Goal: Transaction & Acquisition: Book appointment/travel/reservation

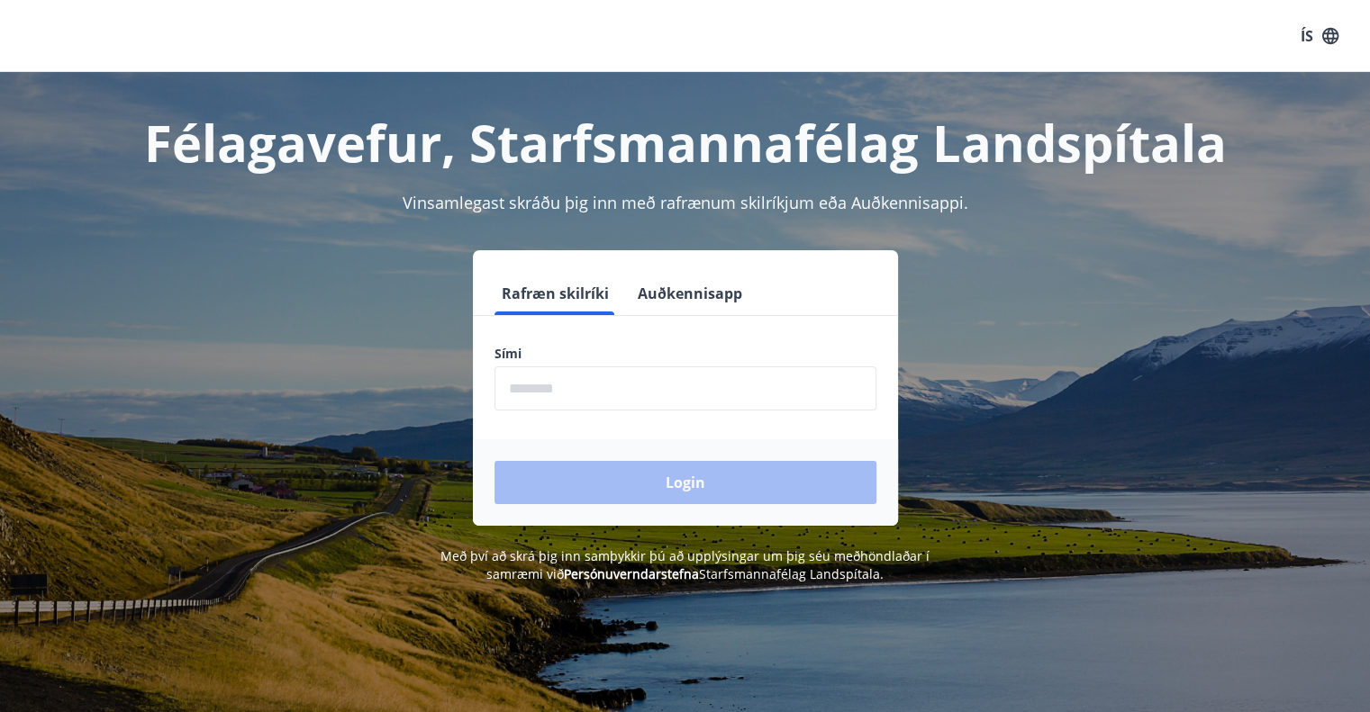
click at [590, 392] on input "phone" at bounding box center [685, 389] width 382 height 44
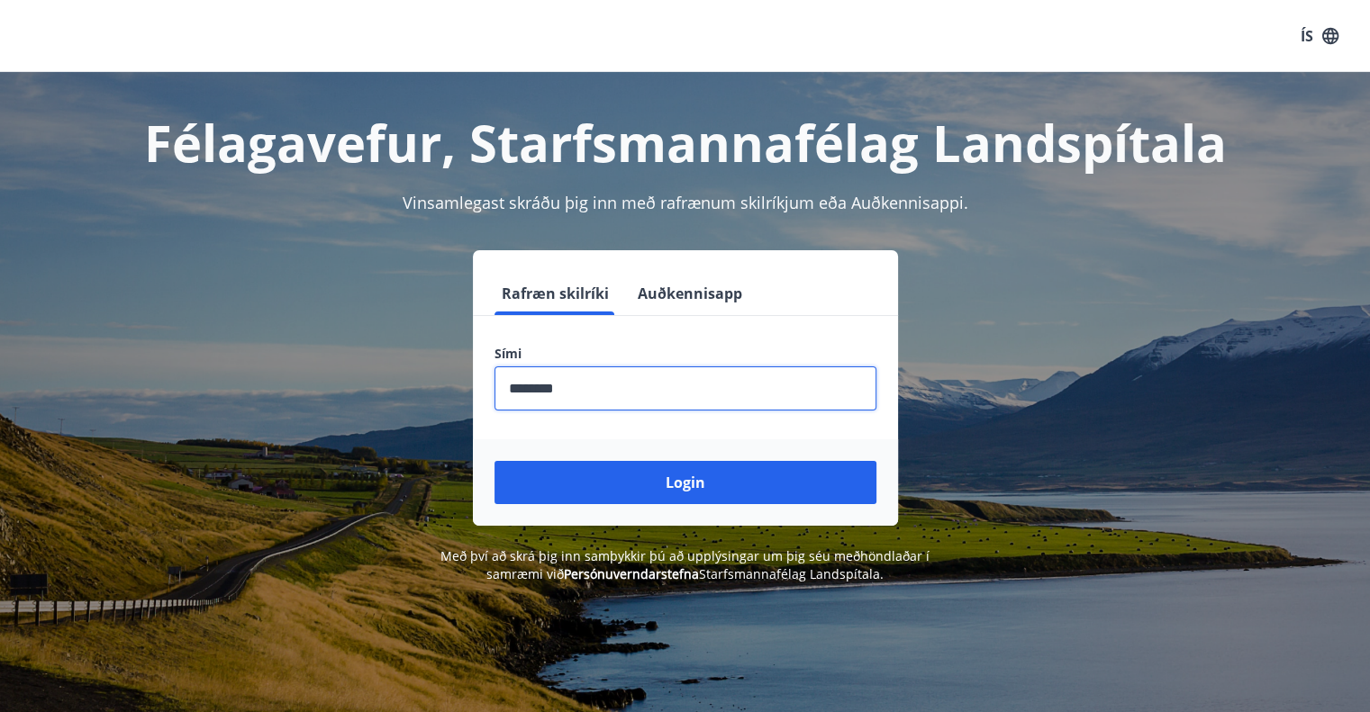
type input "********"
click at [494, 461] on button "Login" at bounding box center [685, 482] width 382 height 43
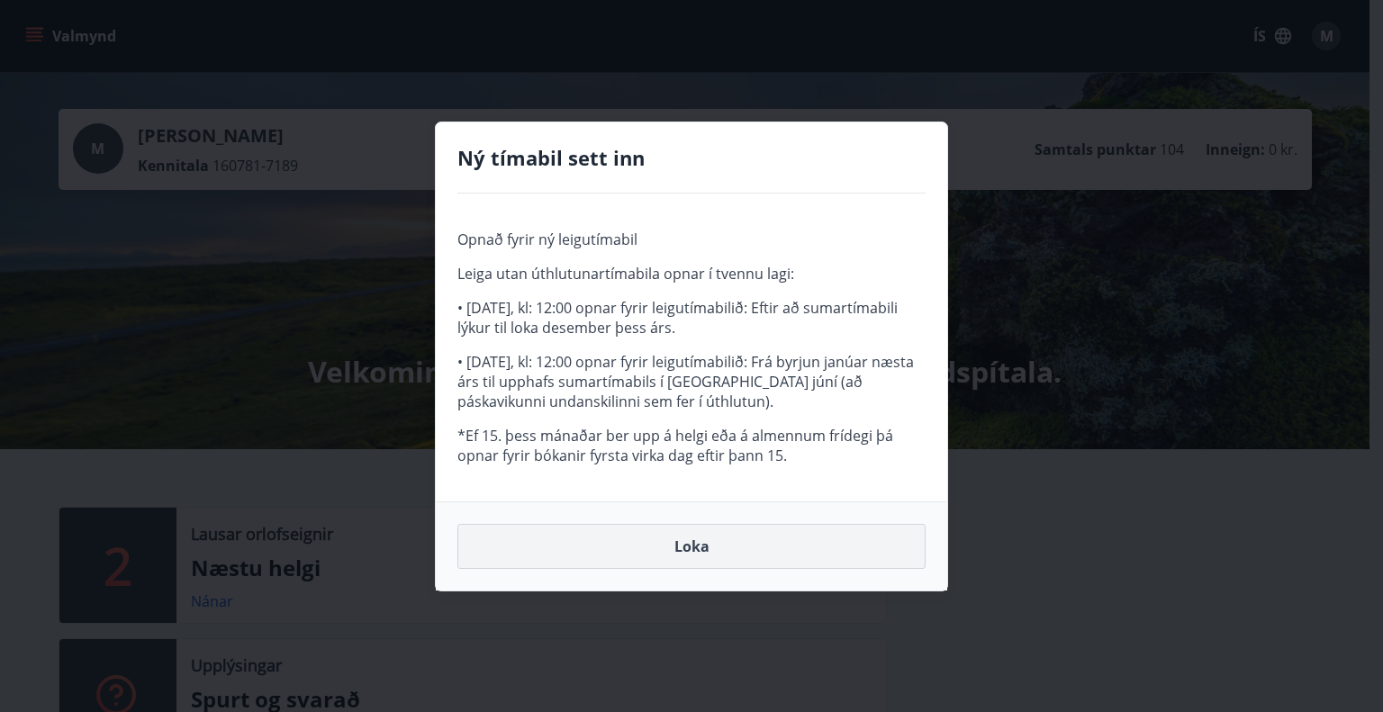
click at [688, 547] on button "Loka" at bounding box center [692, 546] width 468 height 45
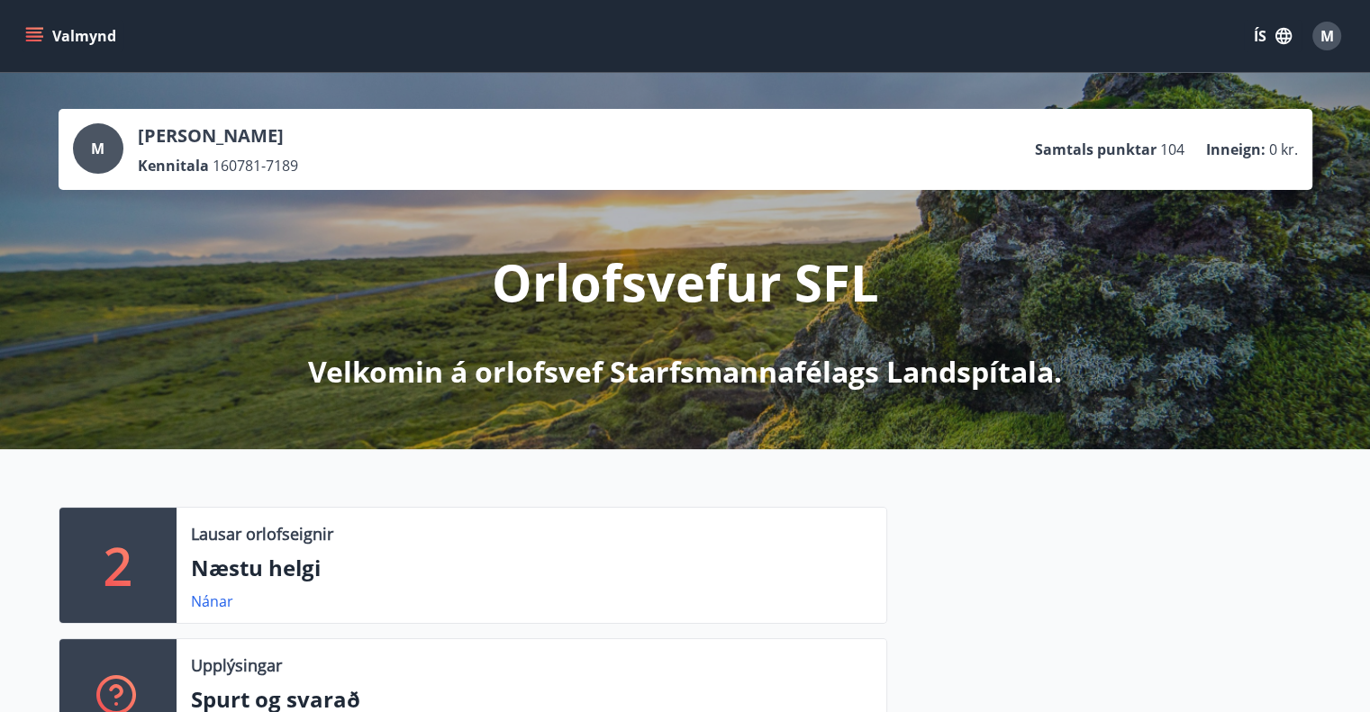
click at [29, 35] on icon "menu" at bounding box center [34, 36] width 18 height 18
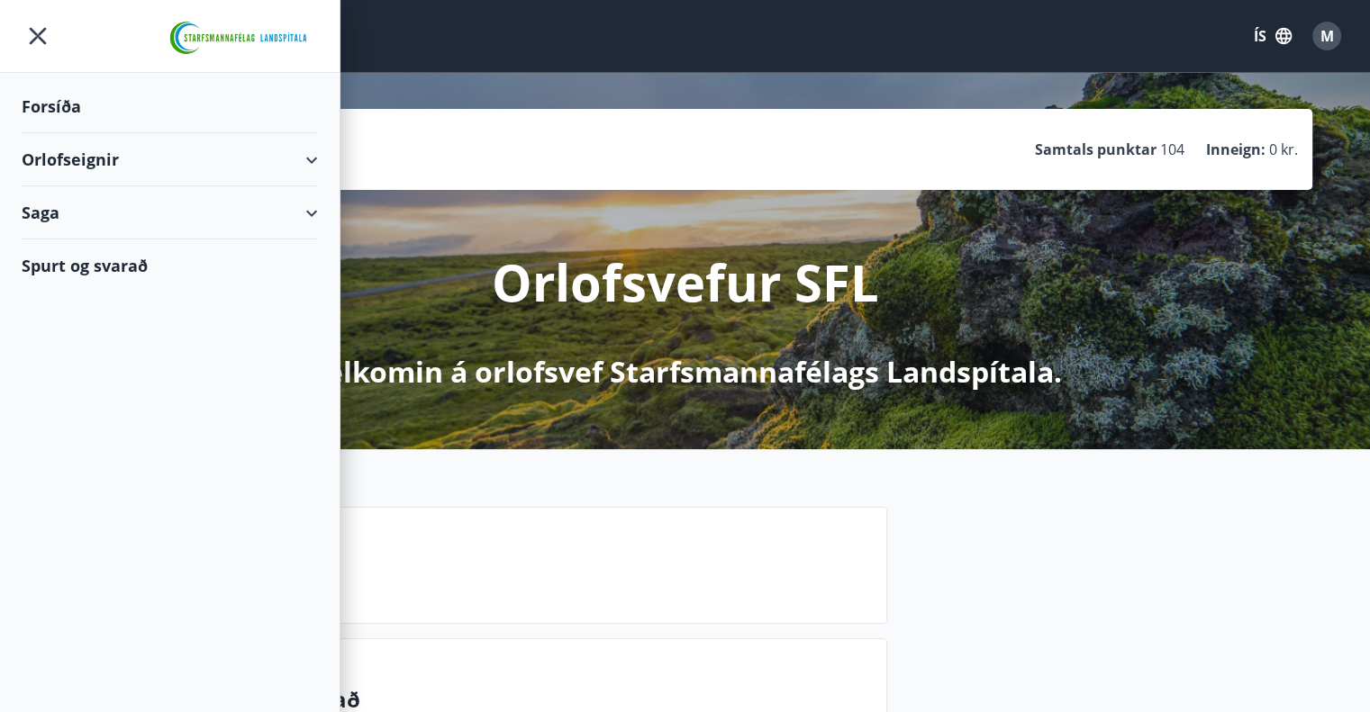
click at [98, 157] on div "Orlofseignir" at bounding box center [170, 159] width 296 height 53
click at [87, 237] on div "Bókunardagatal" at bounding box center [170, 243] width 268 height 38
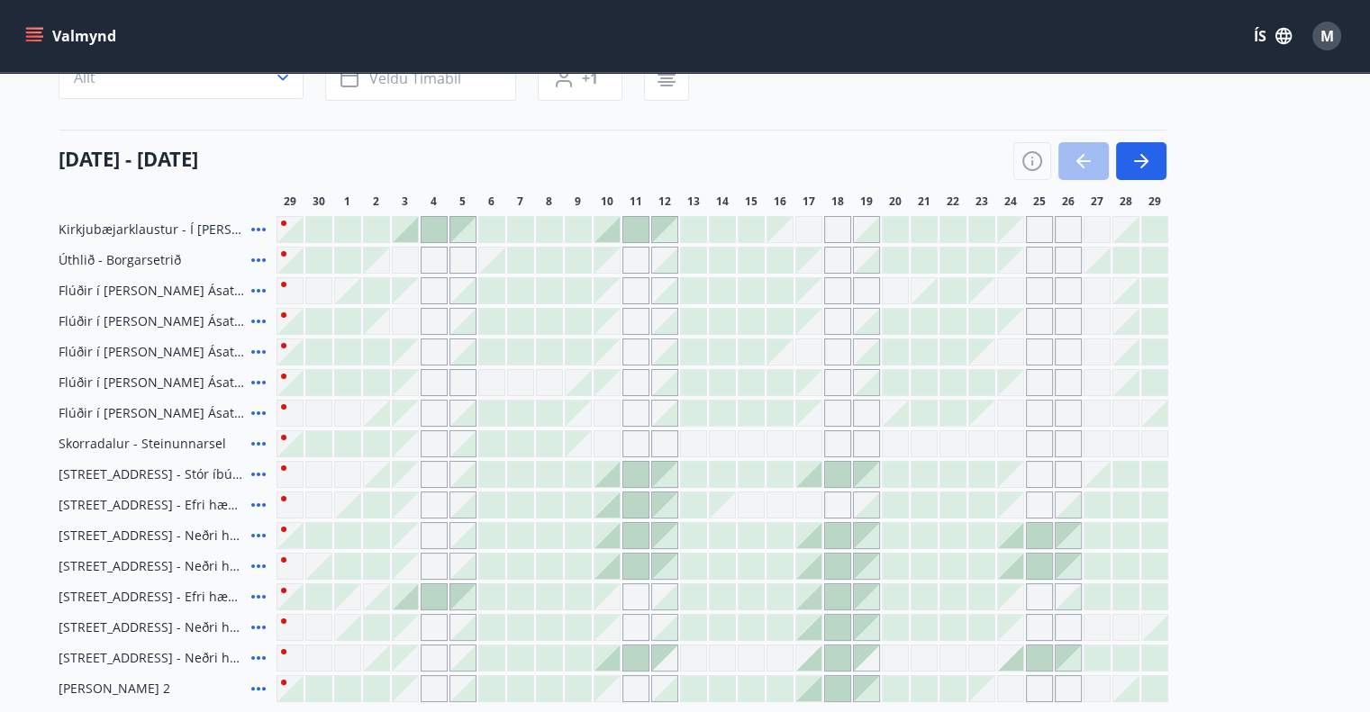
scroll to position [180, 0]
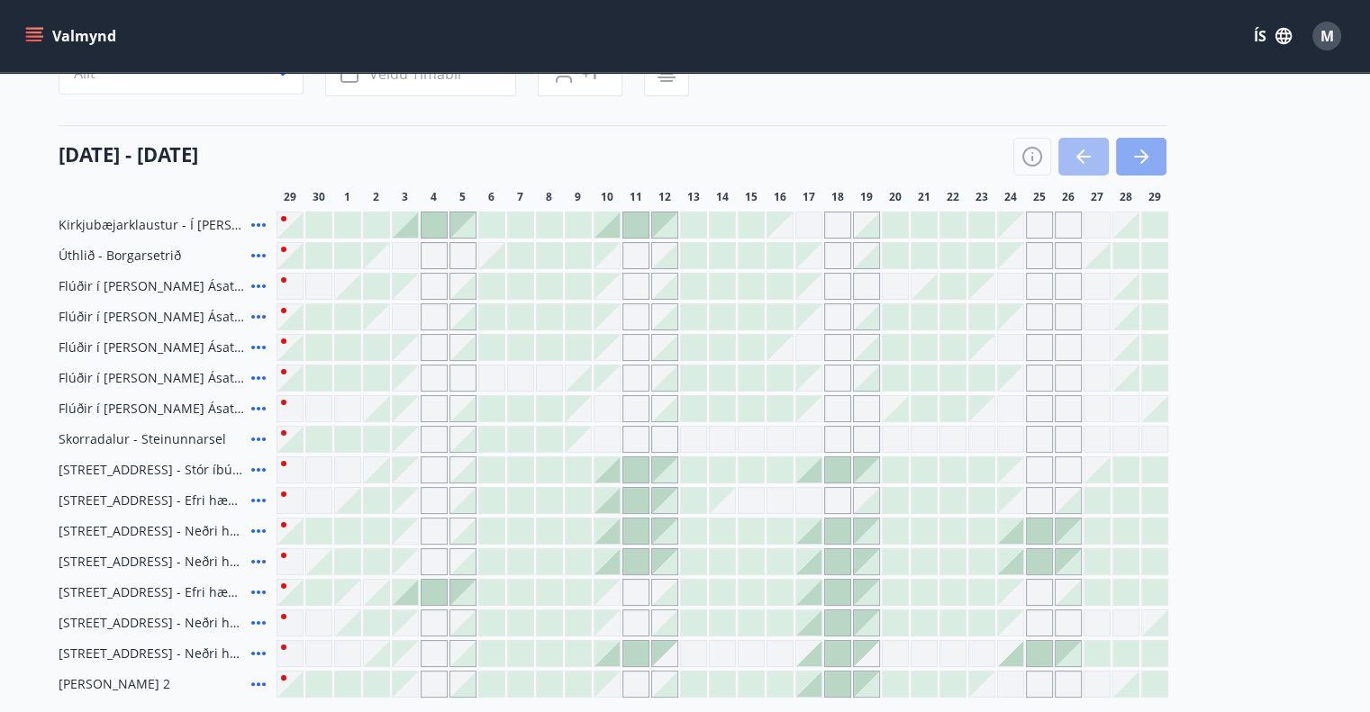
click at [1139, 151] on icon "button" at bounding box center [1141, 157] width 22 height 22
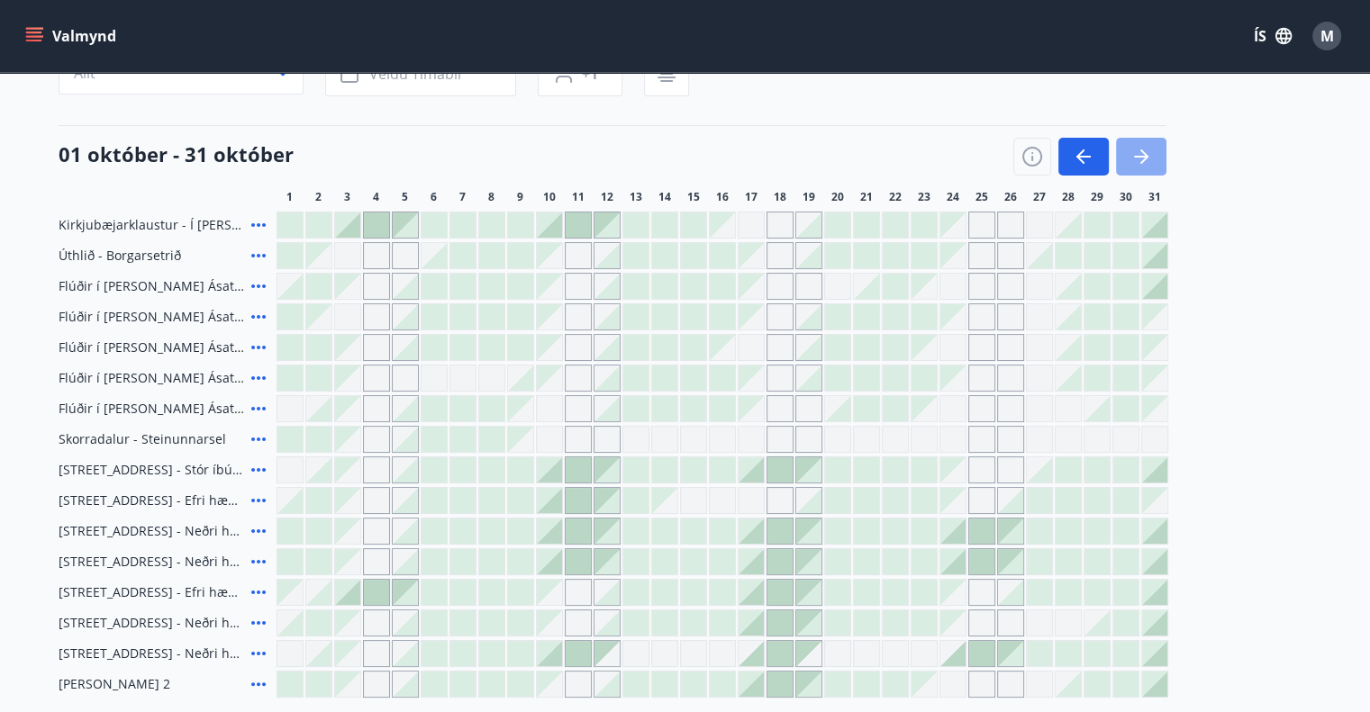
click at [1150, 155] on icon "button" at bounding box center [1141, 157] width 22 height 22
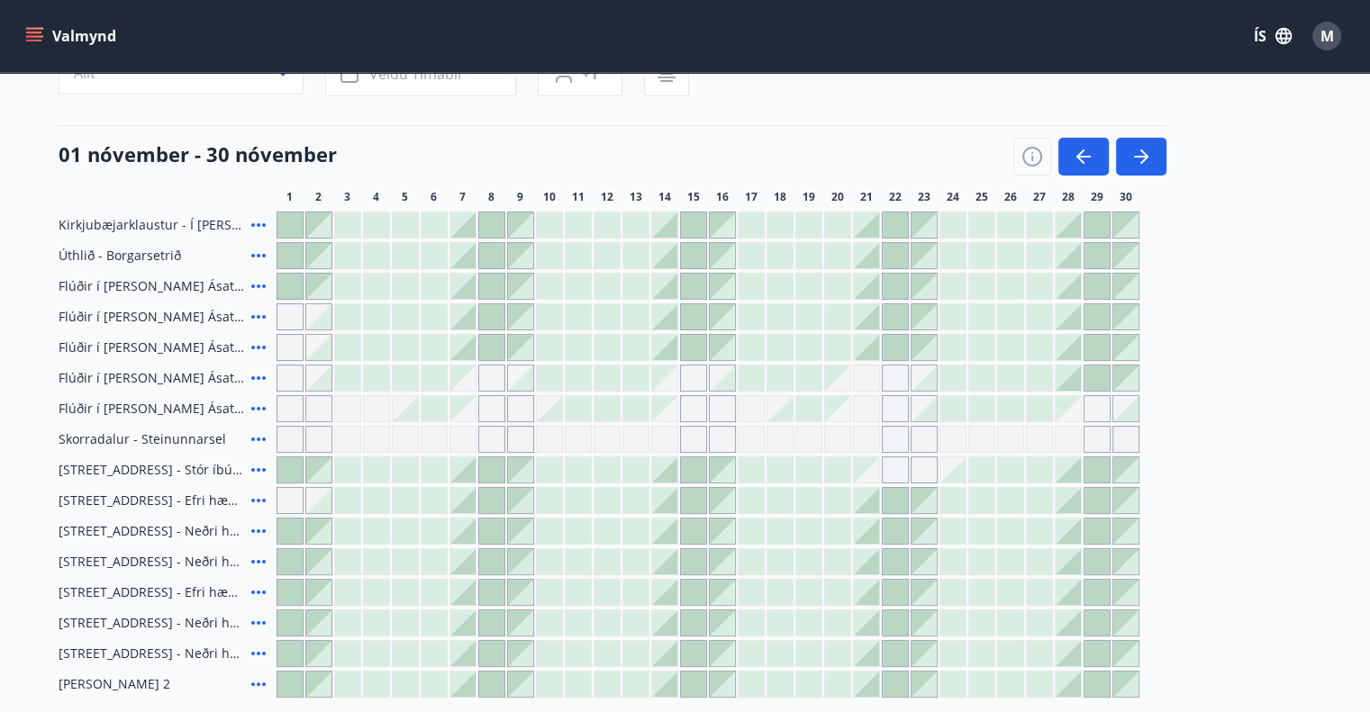
click at [291, 500] on div "Gráir dagar eru ekki bókanlegir" at bounding box center [290, 500] width 27 height 27
click at [283, 559] on div at bounding box center [289, 561] width 25 height 25
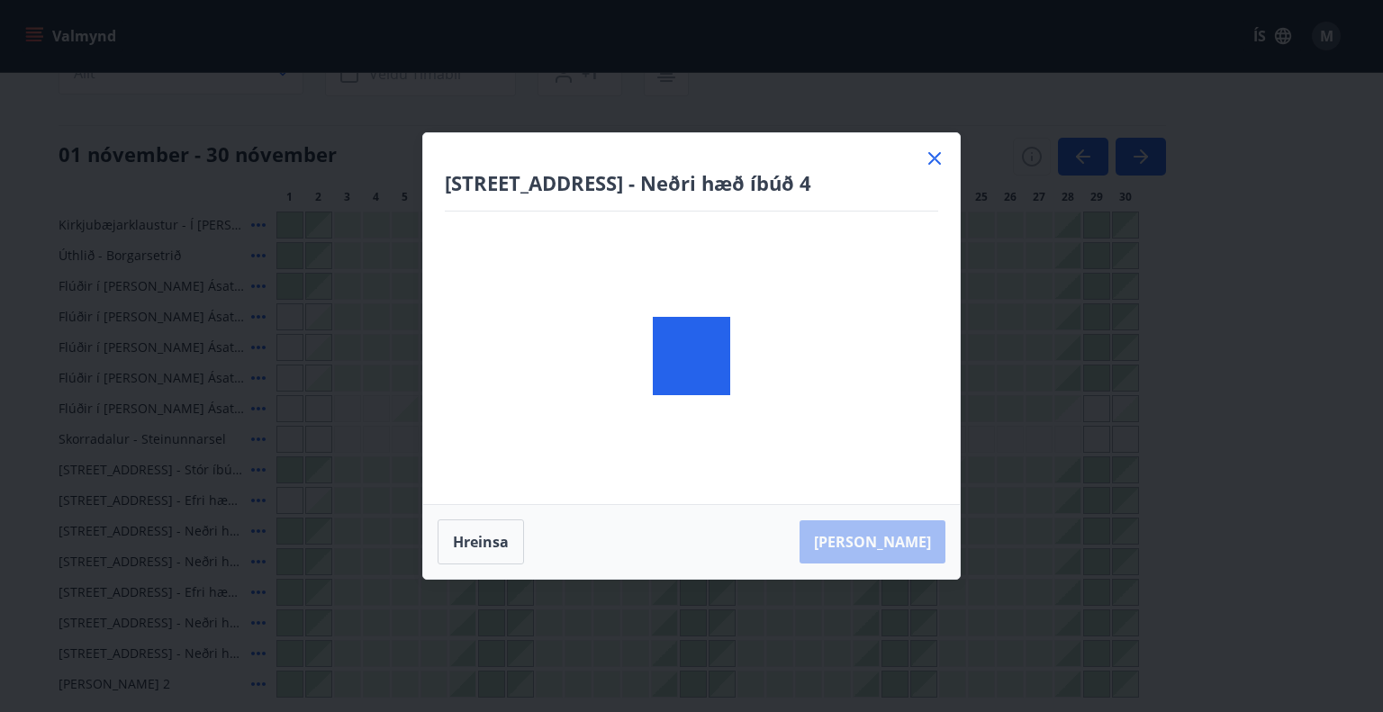
click at [286, 561] on body "Valmynd ÍS M [PERSON_NAME] Svæði Allt Dagsetningar Veldu tímabil Svefnstæði +1 …" at bounding box center [691, 369] width 1383 height 1099
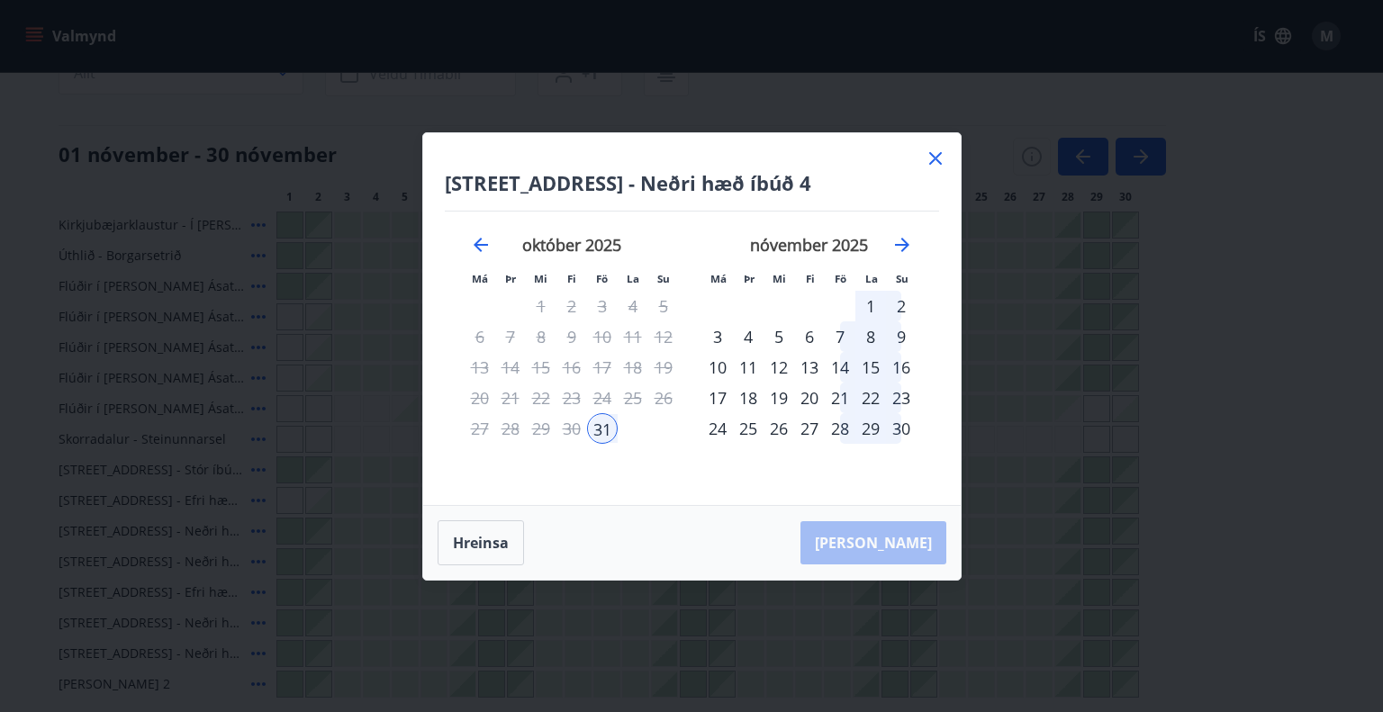
click at [930, 159] on icon at bounding box center [936, 159] width 22 height 22
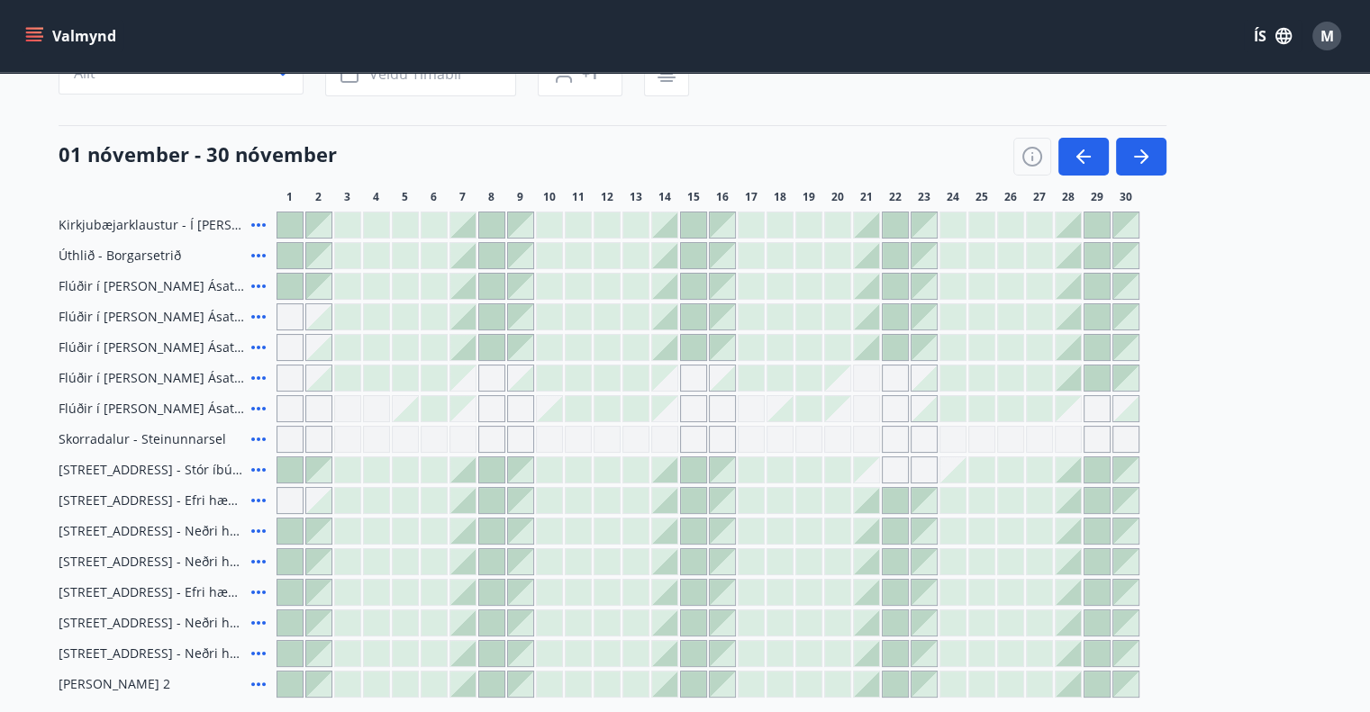
scroll to position [0, 0]
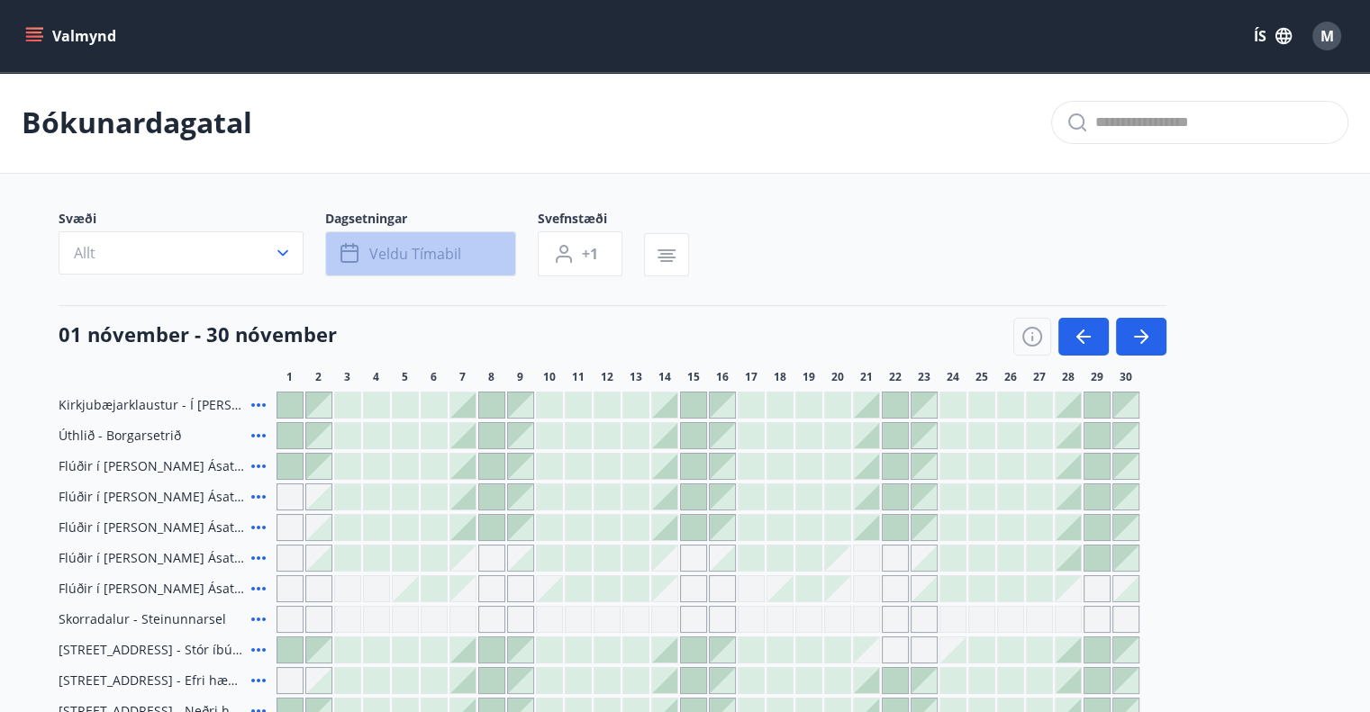
click at [407, 255] on span "Veldu tímabil" at bounding box center [415, 254] width 92 height 20
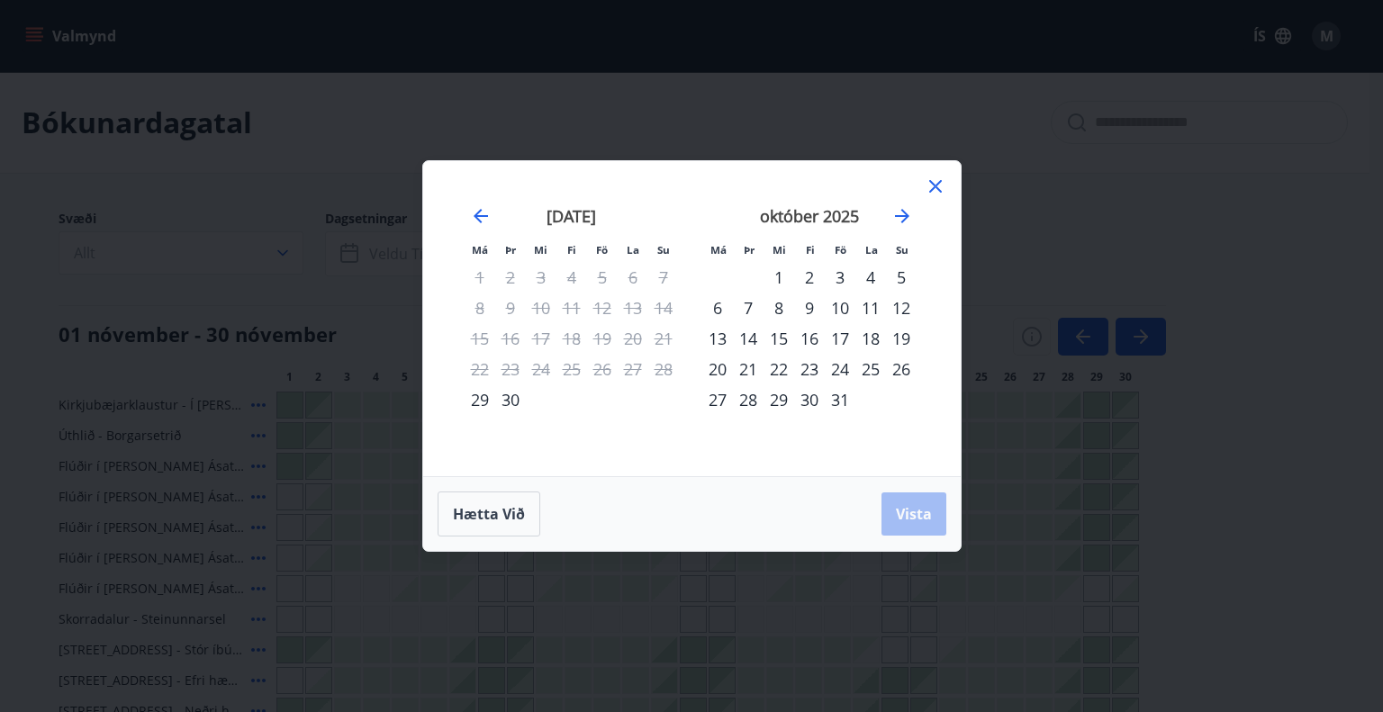
click at [839, 400] on div "31" at bounding box center [840, 400] width 31 height 31
click at [903, 212] on icon "Move forward to switch to the next month." at bounding box center [902, 216] width 14 height 14
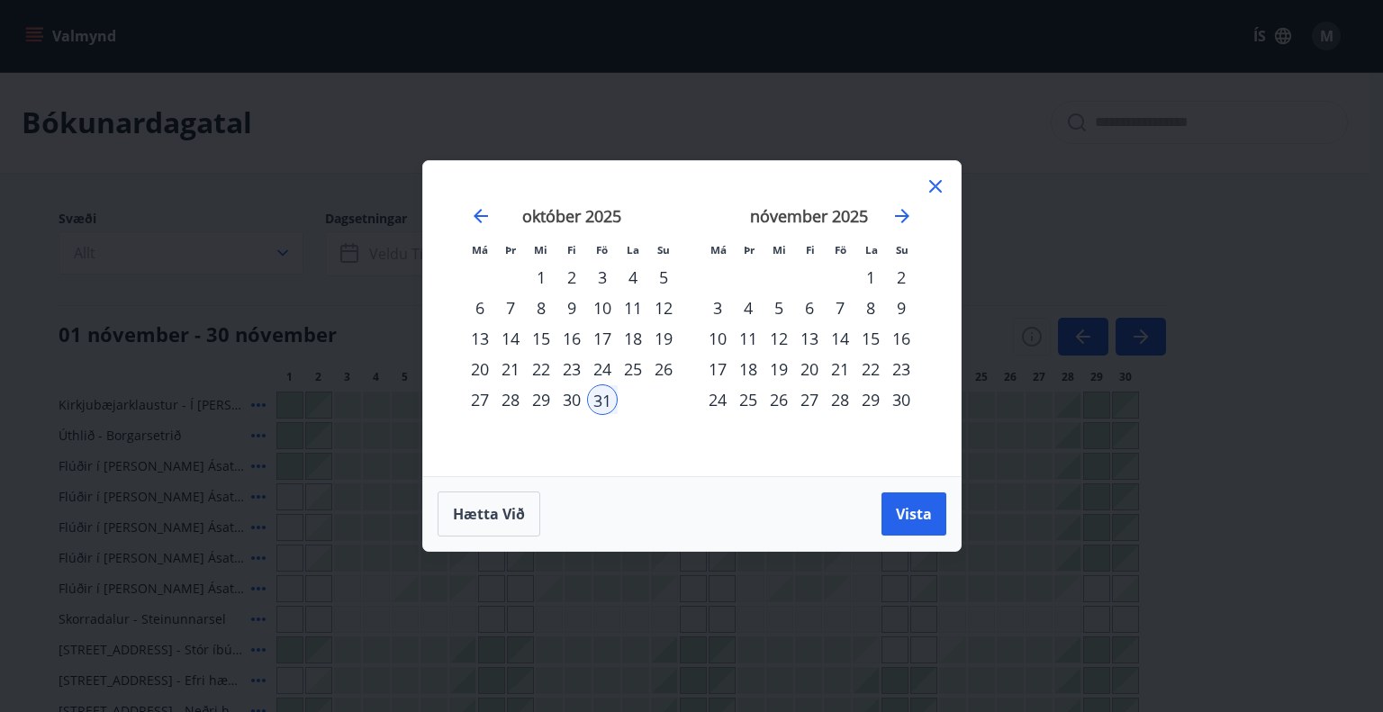
click at [898, 277] on div "2" at bounding box center [901, 277] width 31 height 31
click at [912, 515] on span "Vista" at bounding box center [914, 514] width 36 height 20
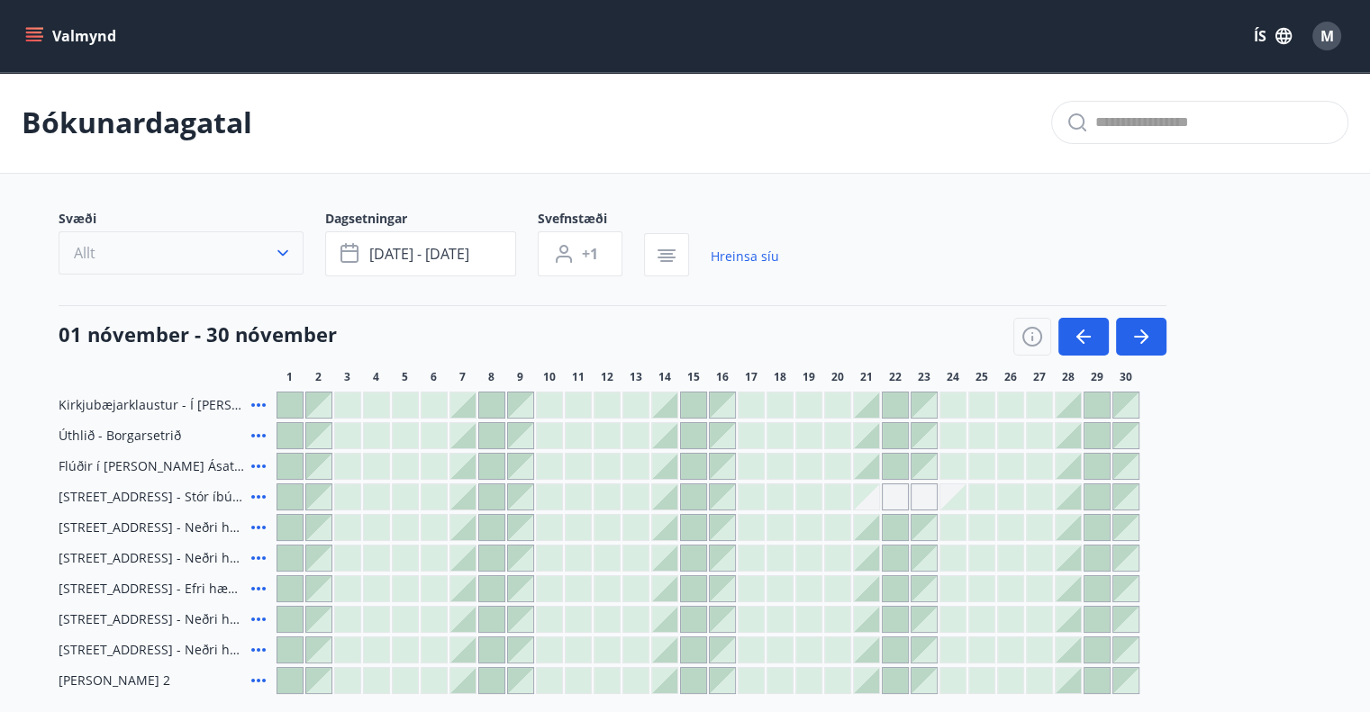
click at [286, 251] on icon "button" at bounding box center [282, 253] width 11 height 6
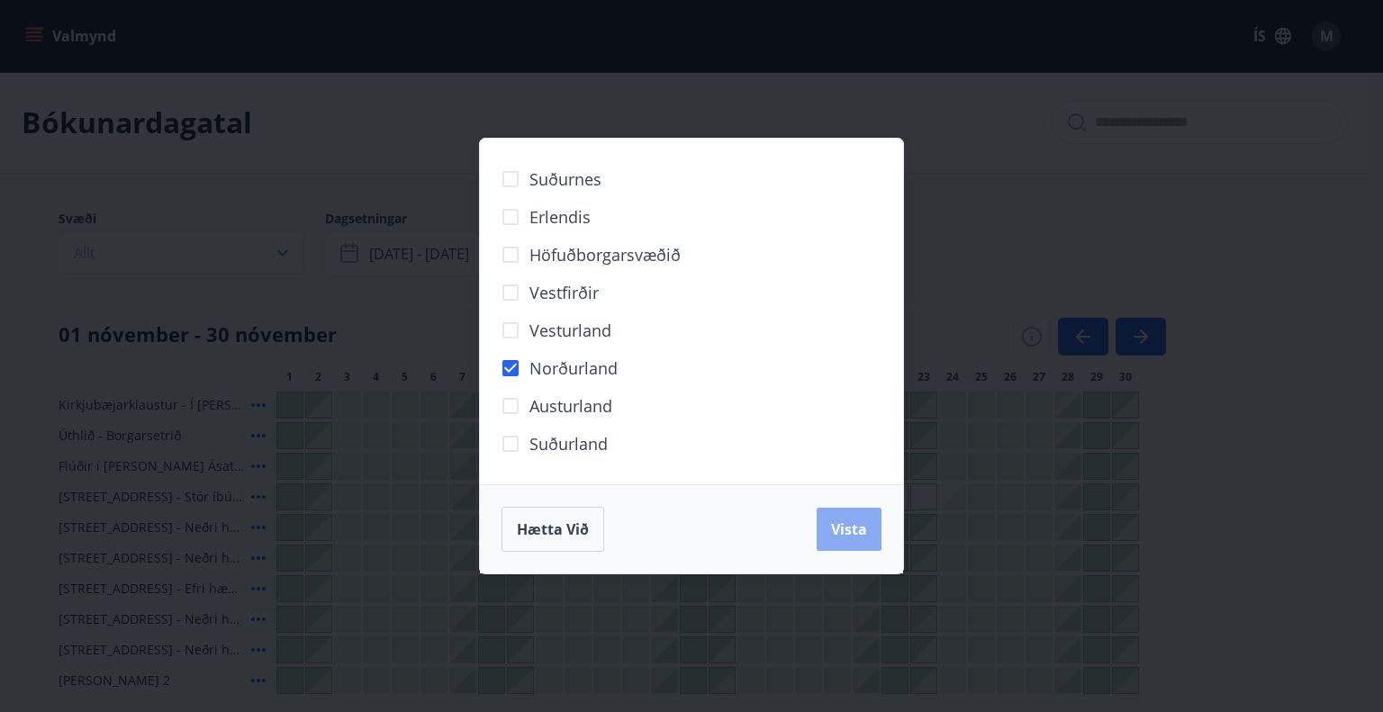
click at [845, 532] on span "Vista" at bounding box center [849, 530] width 36 height 20
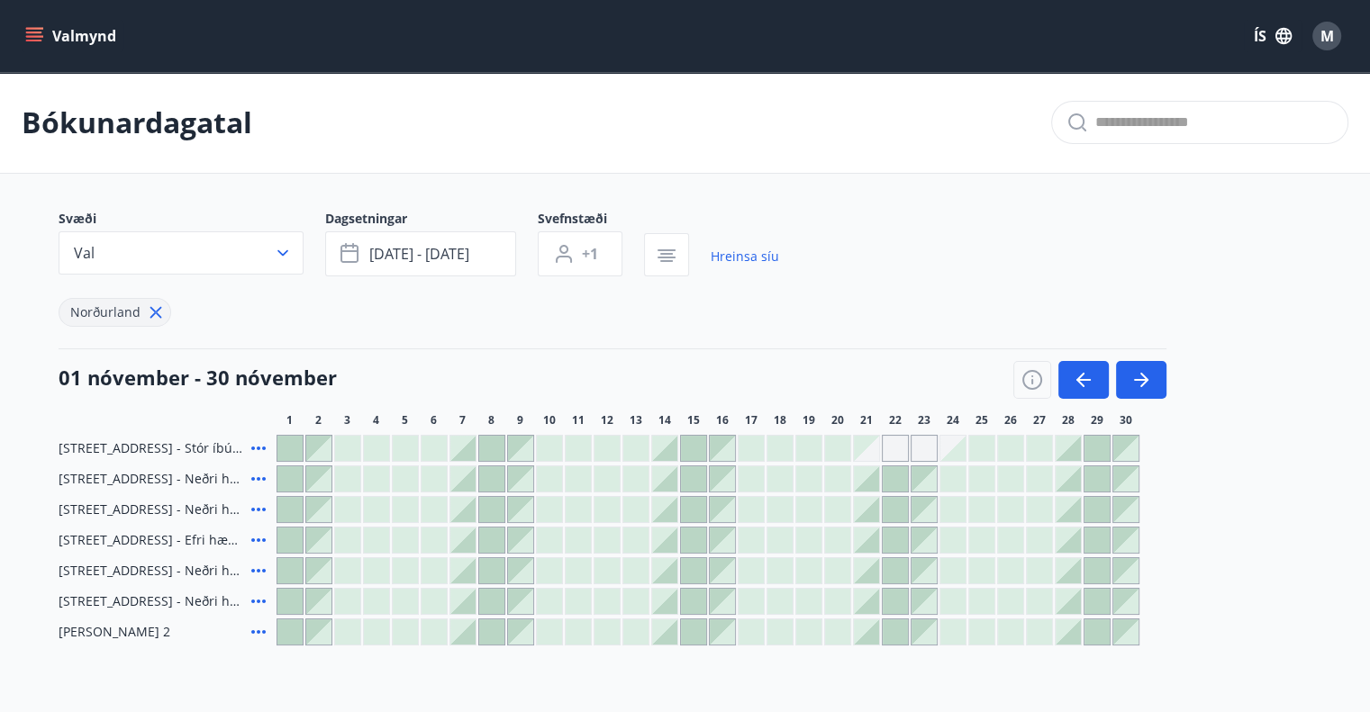
click at [289, 443] on div at bounding box center [289, 448] width 25 height 25
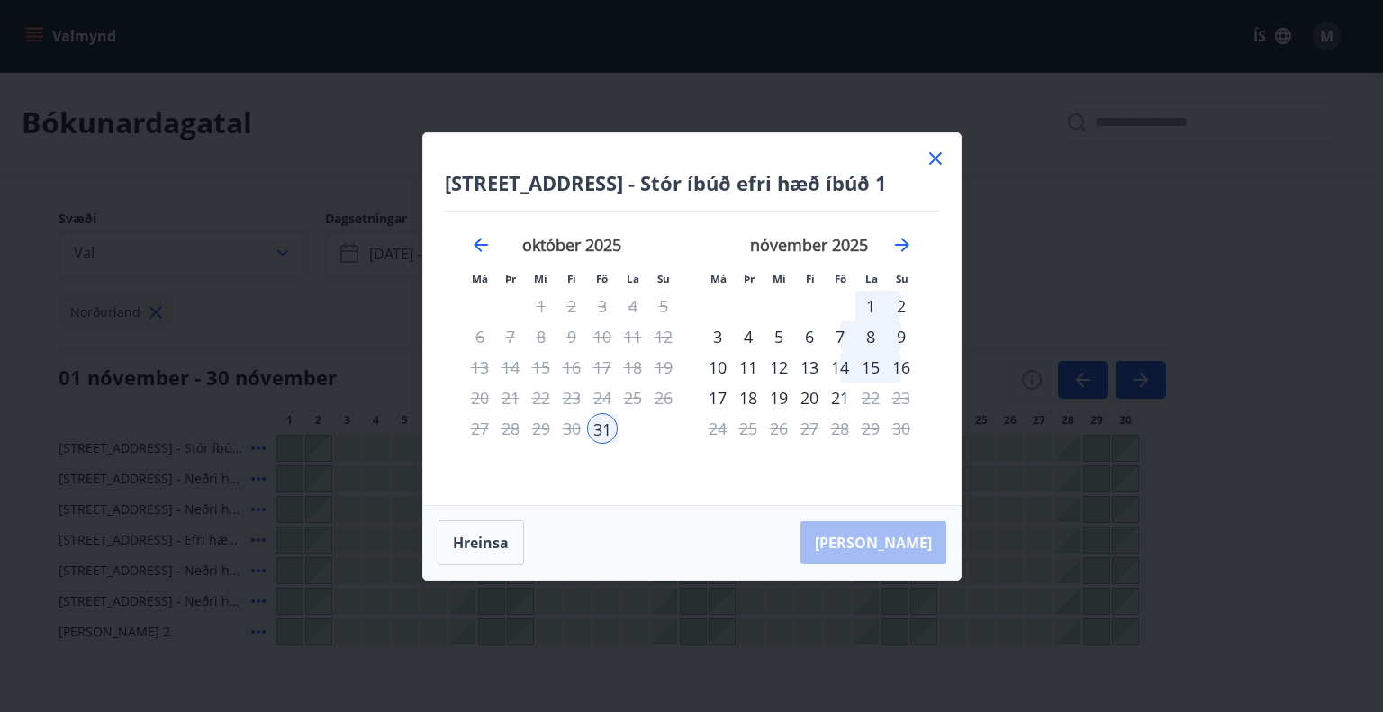
click at [933, 154] on icon at bounding box center [936, 159] width 22 height 22
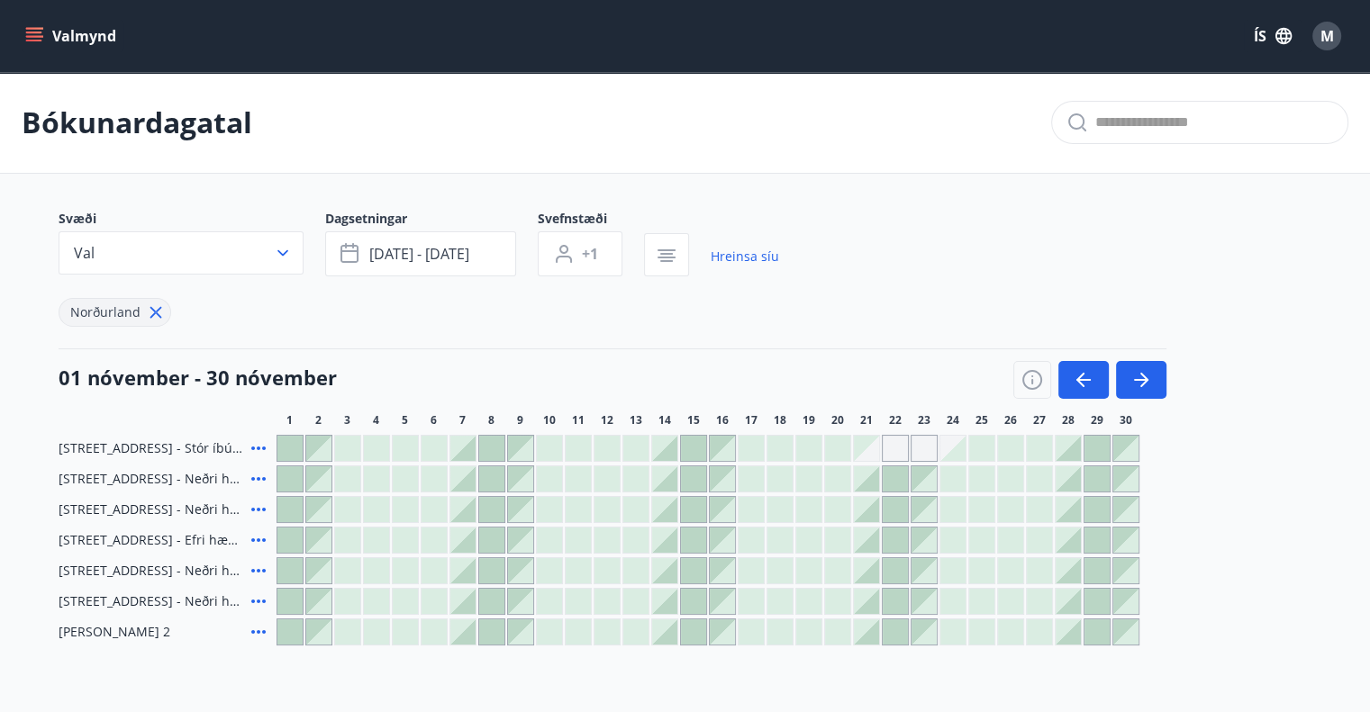
click at [40, 32] on icon "menu" at bounding box center [34, 33] width 16 height 2
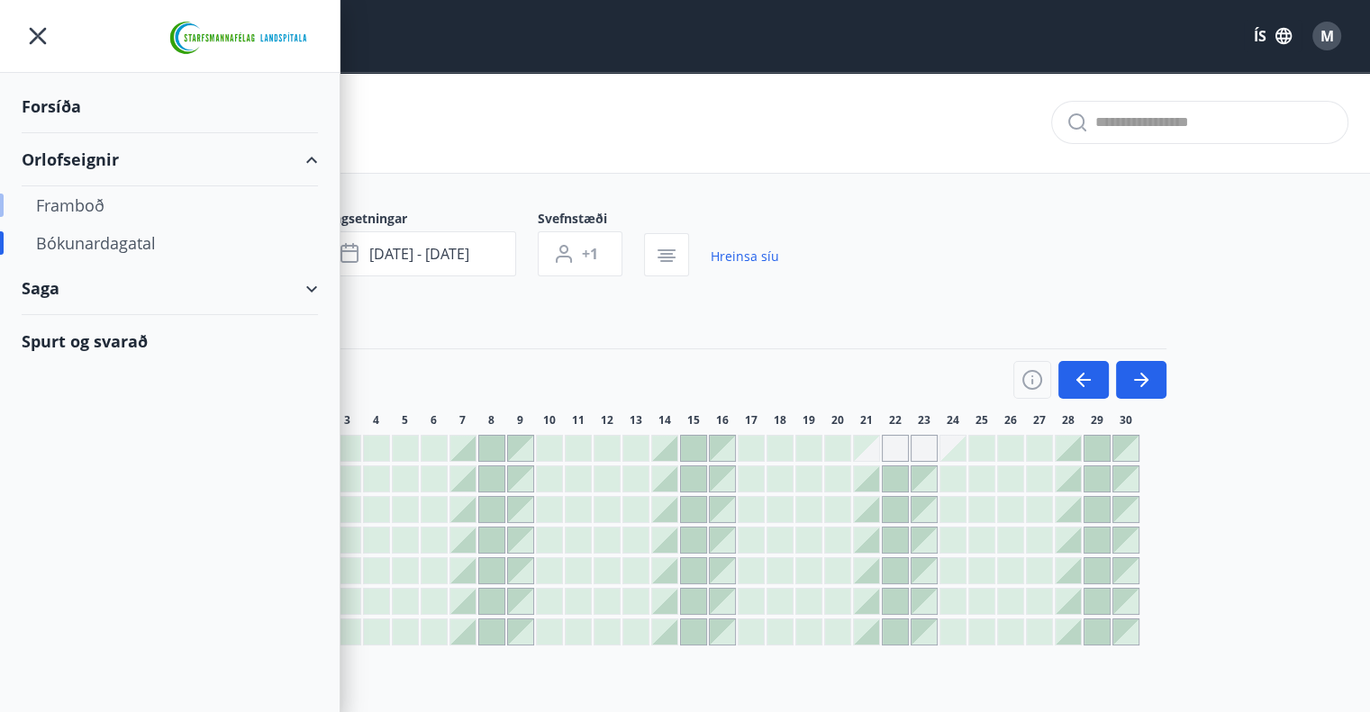
click at [89, 199] on div "Framboð" at bounding box center [170, 205] width 268 height 38
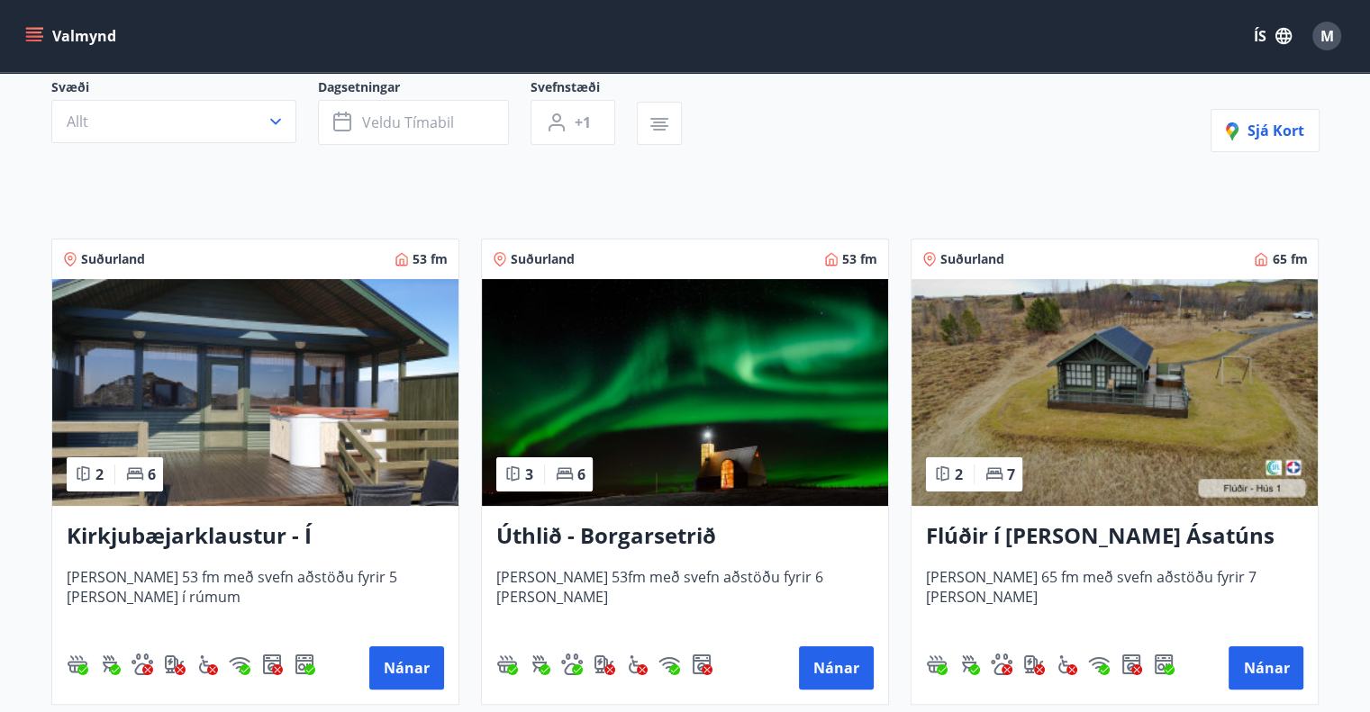
scroll to position [90, 0]
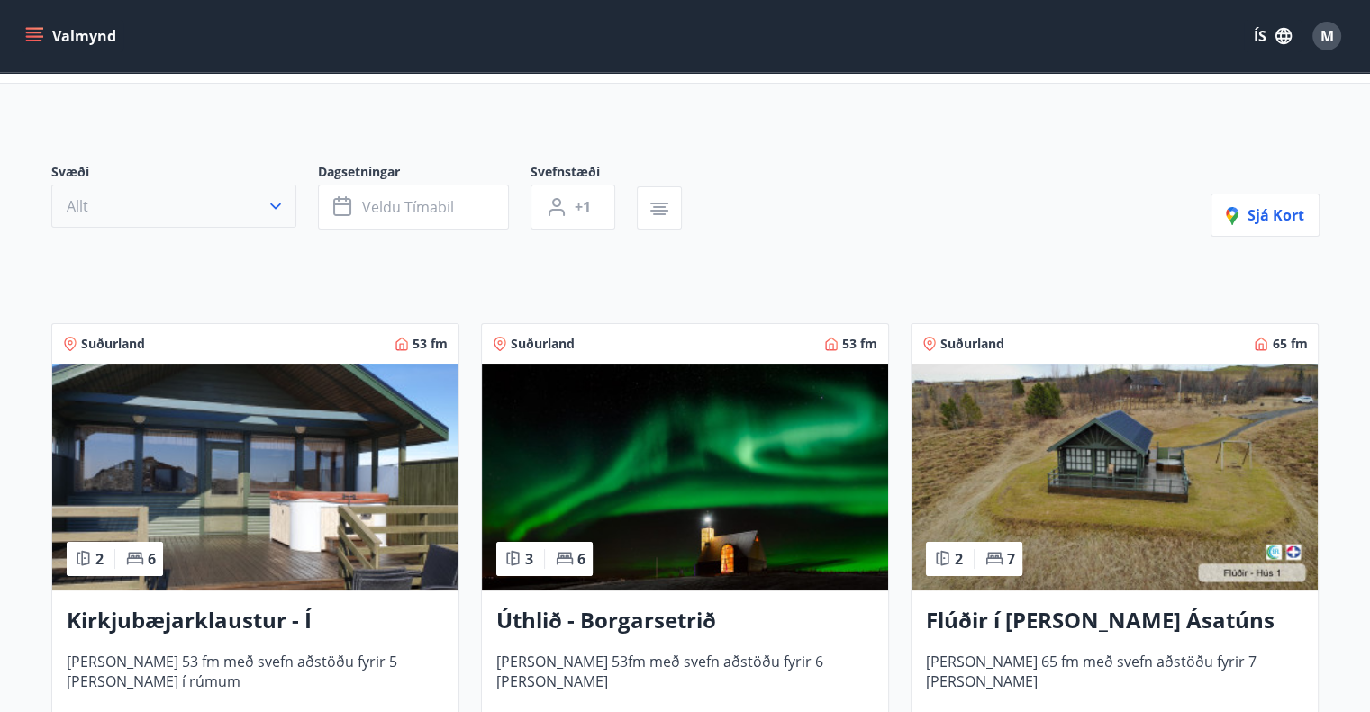
click at [274, 199] on icon "button" at bounding box center [276, 206] width 18 height 18
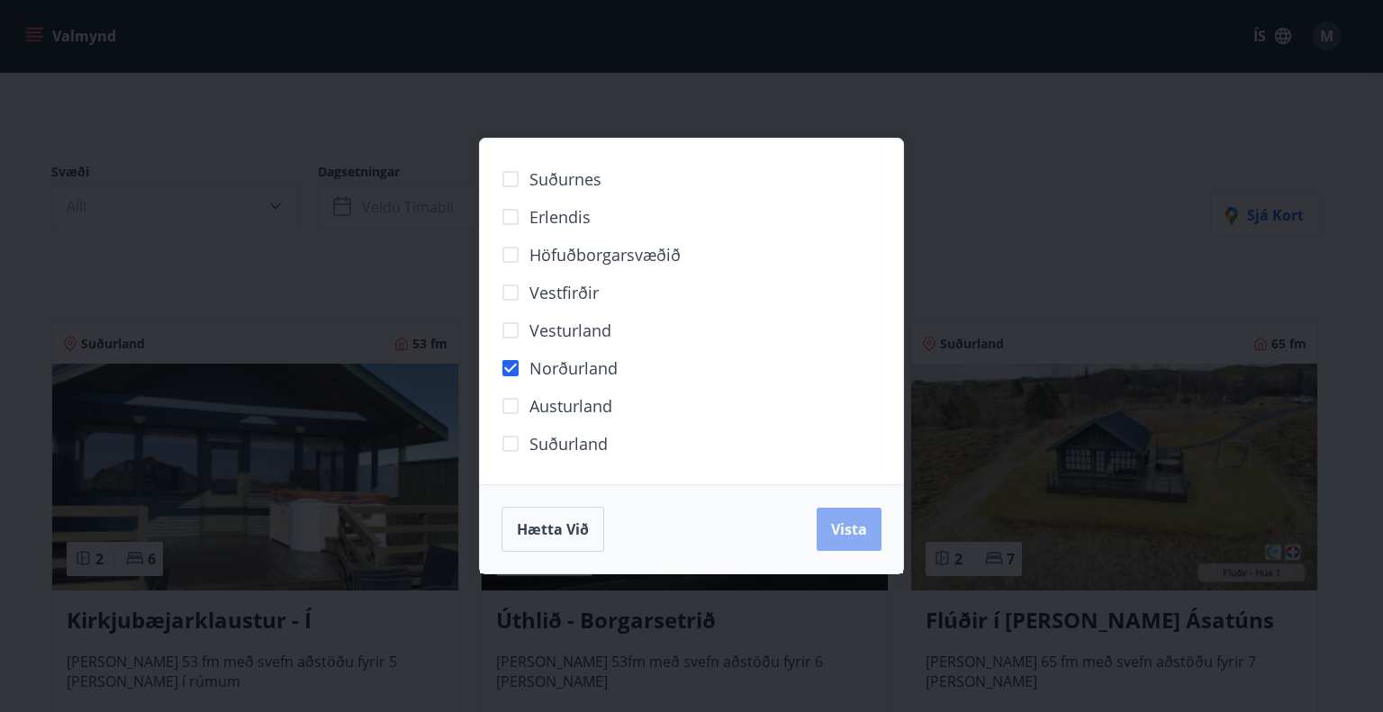
click at [841, 526] on span "Vista" at bounding box center [849, 530] width 36 height 20
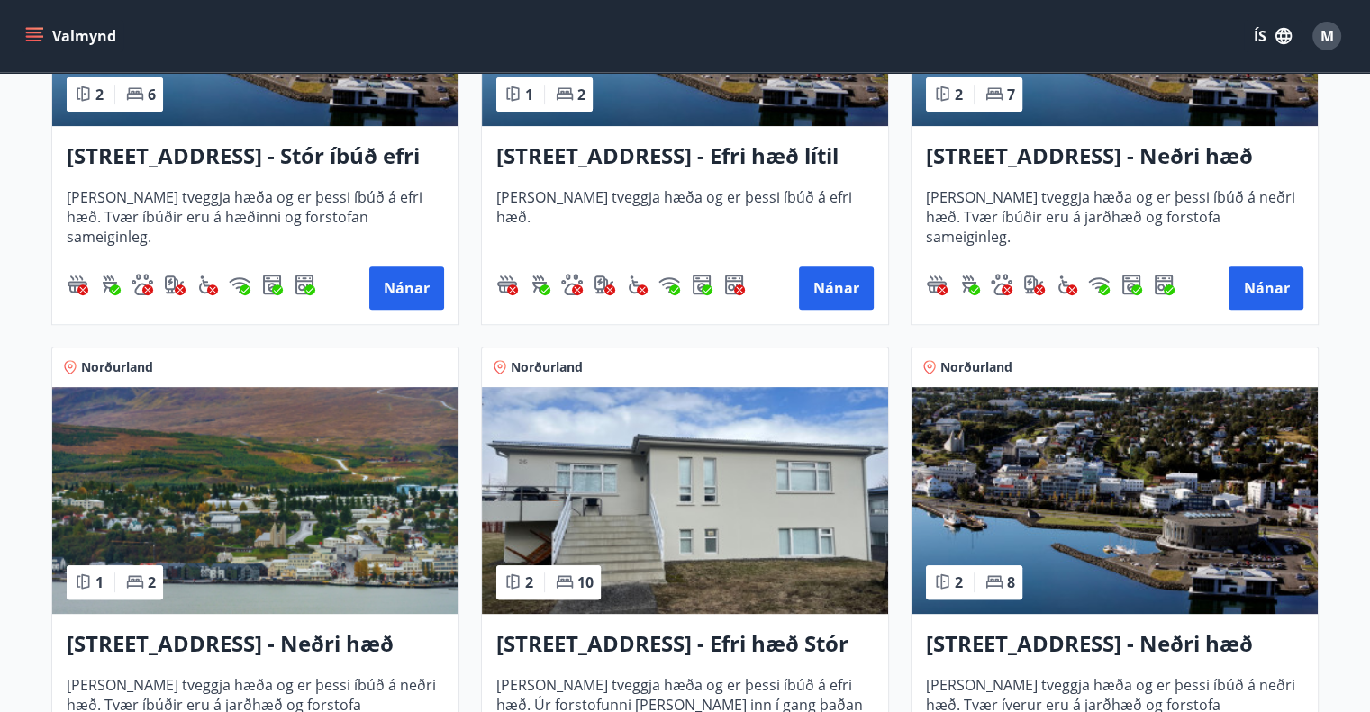
scroll to position [630, 0]
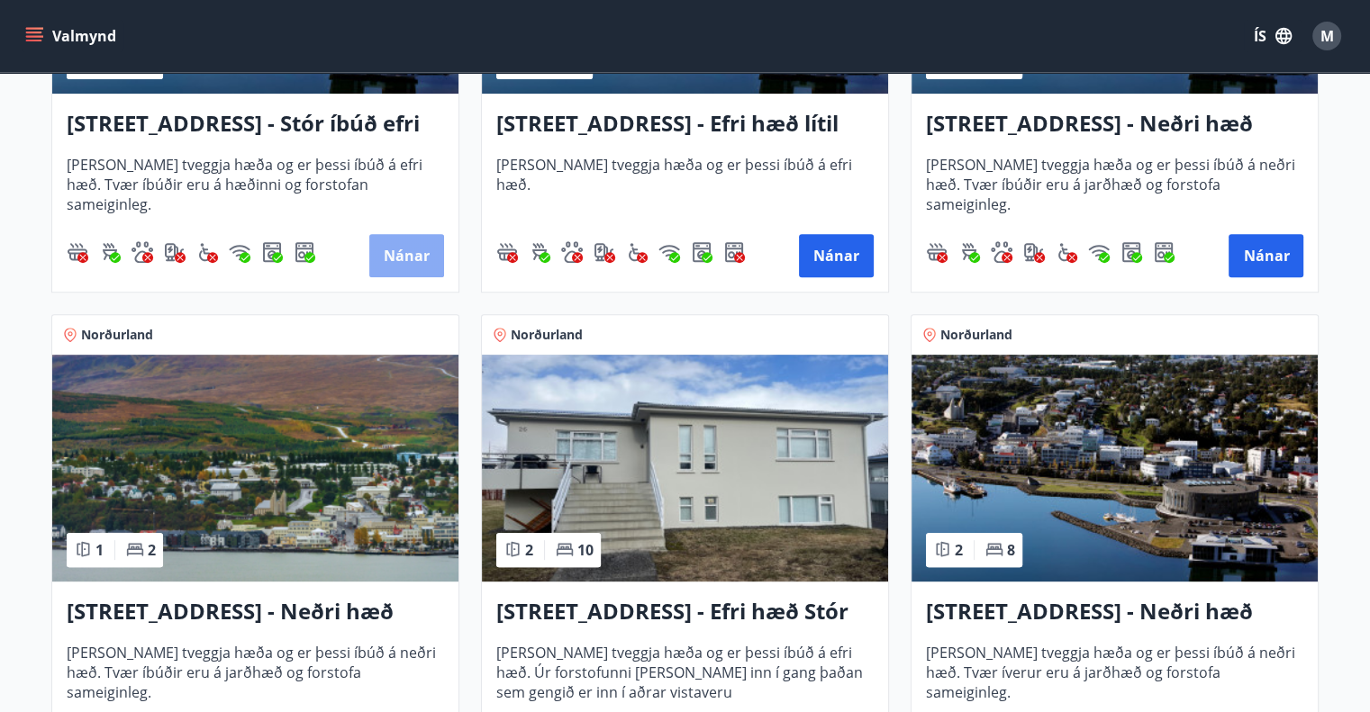
click at [389, 248] on button "Nánar" at bounding box center [406, 255] width 75 height 43
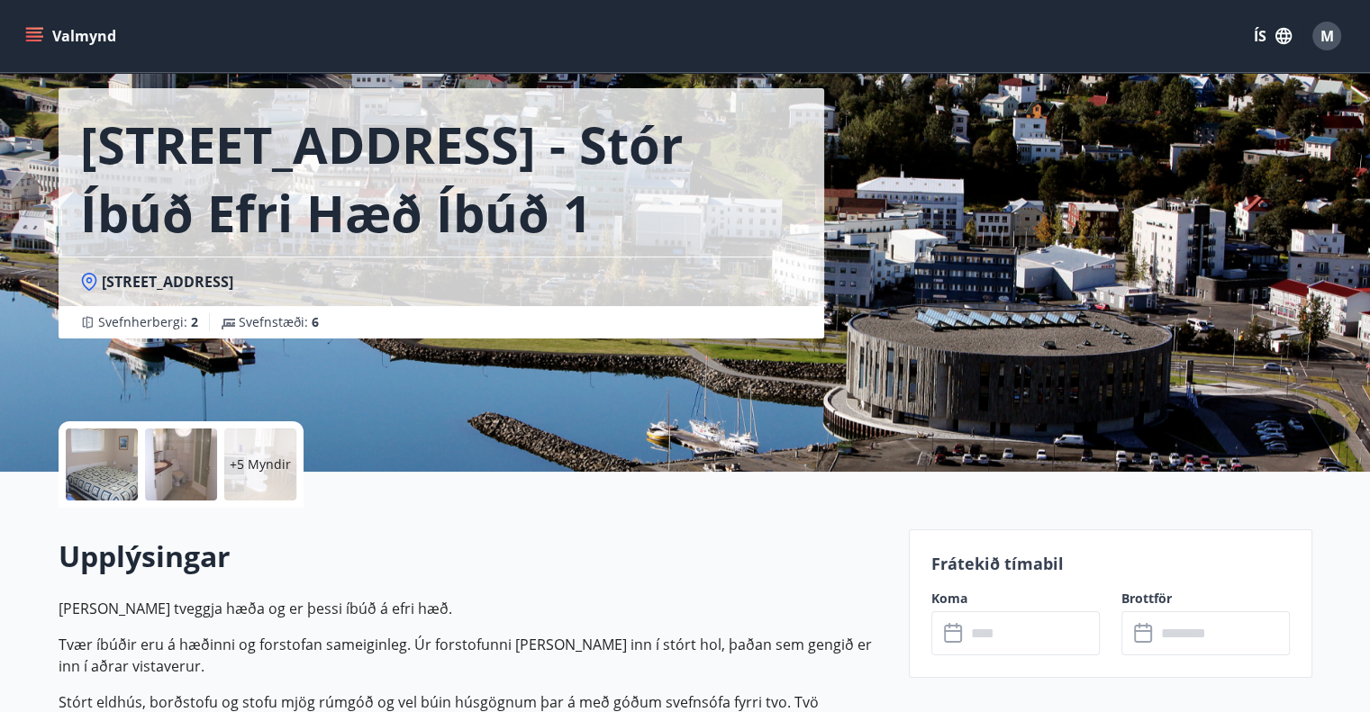
scroll to position [270, 0]
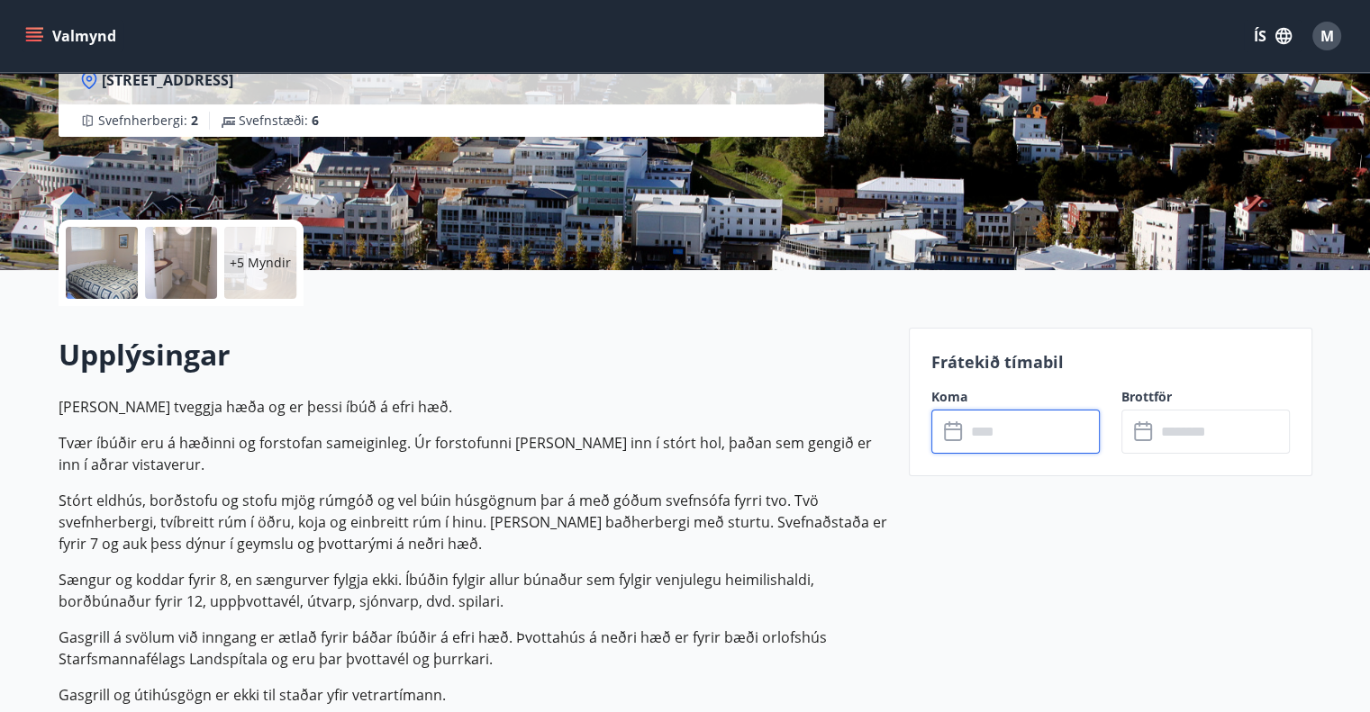
click at [1017, 428] on input "text" at bounding box center [1033, 432] width 134 height 44
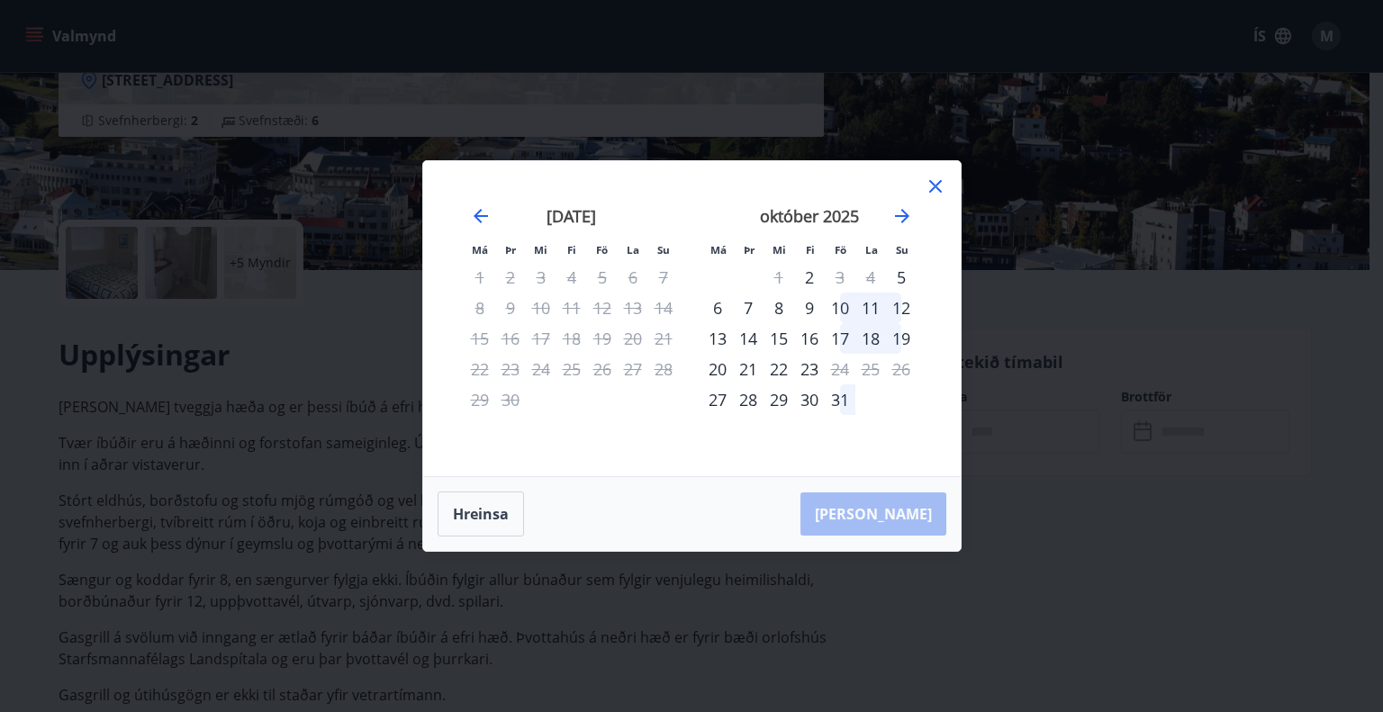
click at [839, 403] on div "31" at bounding box center [840, 400] width 31 height 31
click at [895, 219] on icon "Move forward to switch to the next month." at bounding box center [903, 216] width 22 height 22
click at [898, 273] on div "2" at bounding box center [901, 277] width 31 height 31
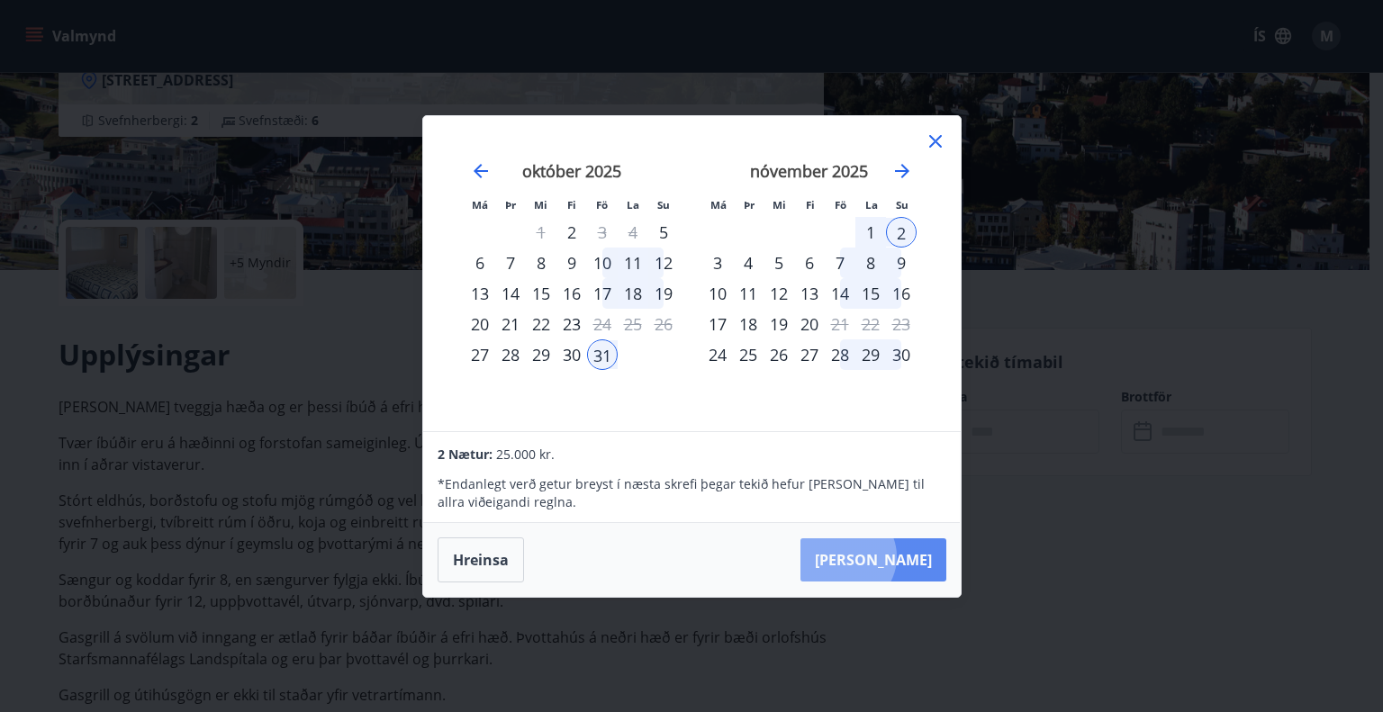
click at [901, 558] on button "[PERSON_NAME]" at bounding box center [874, 560] width 146 height 43
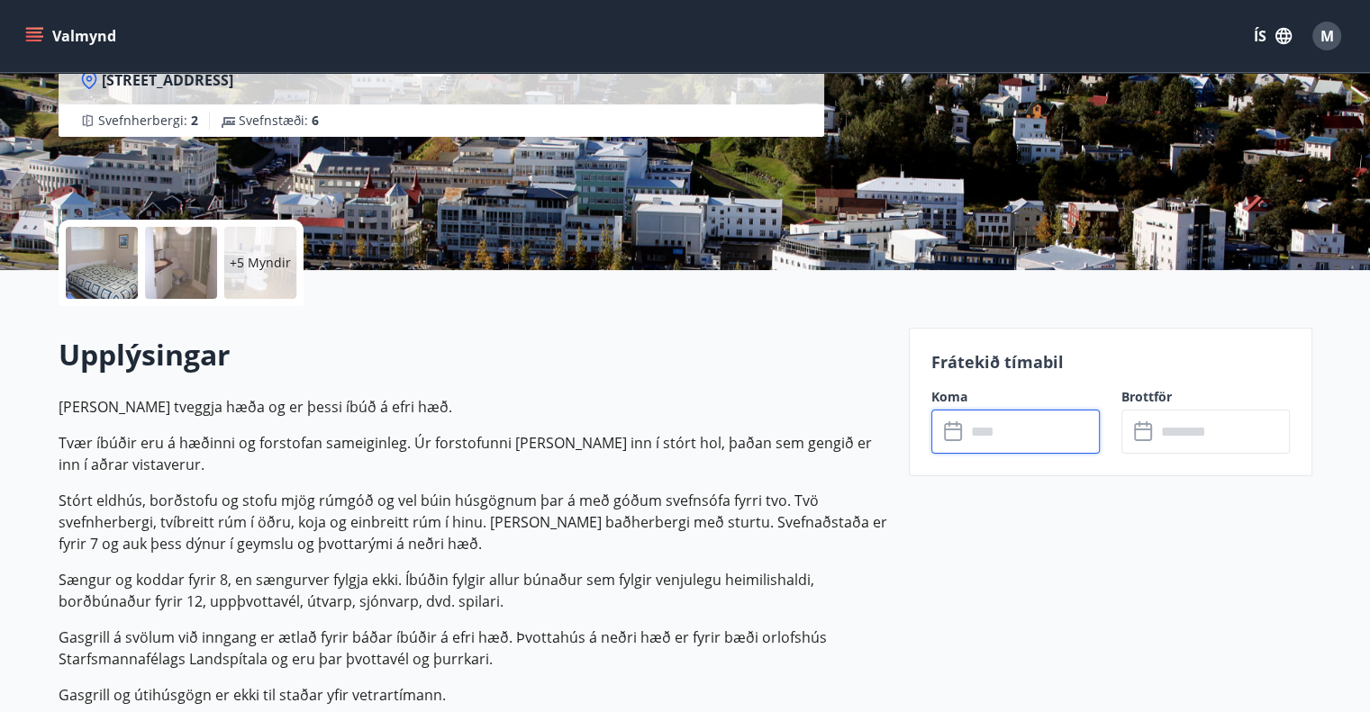
type input "******"
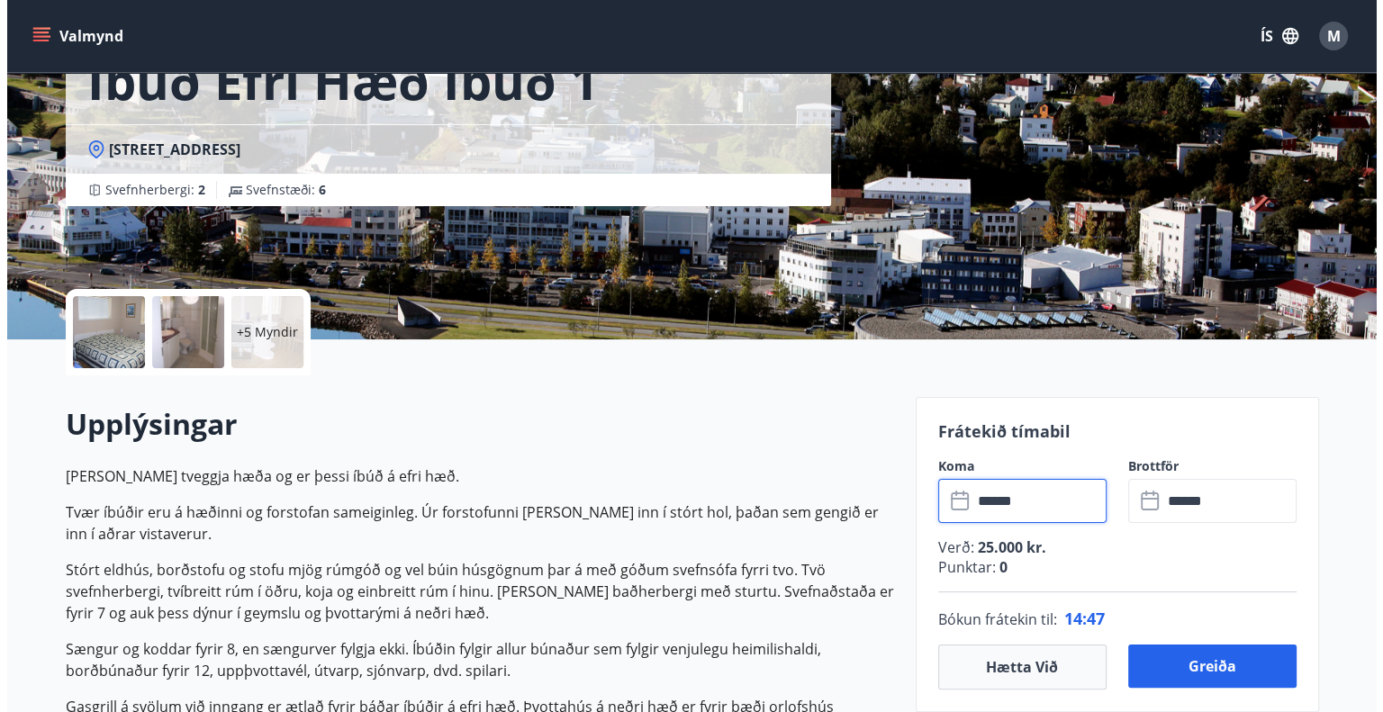
scroll to position [0, 0]
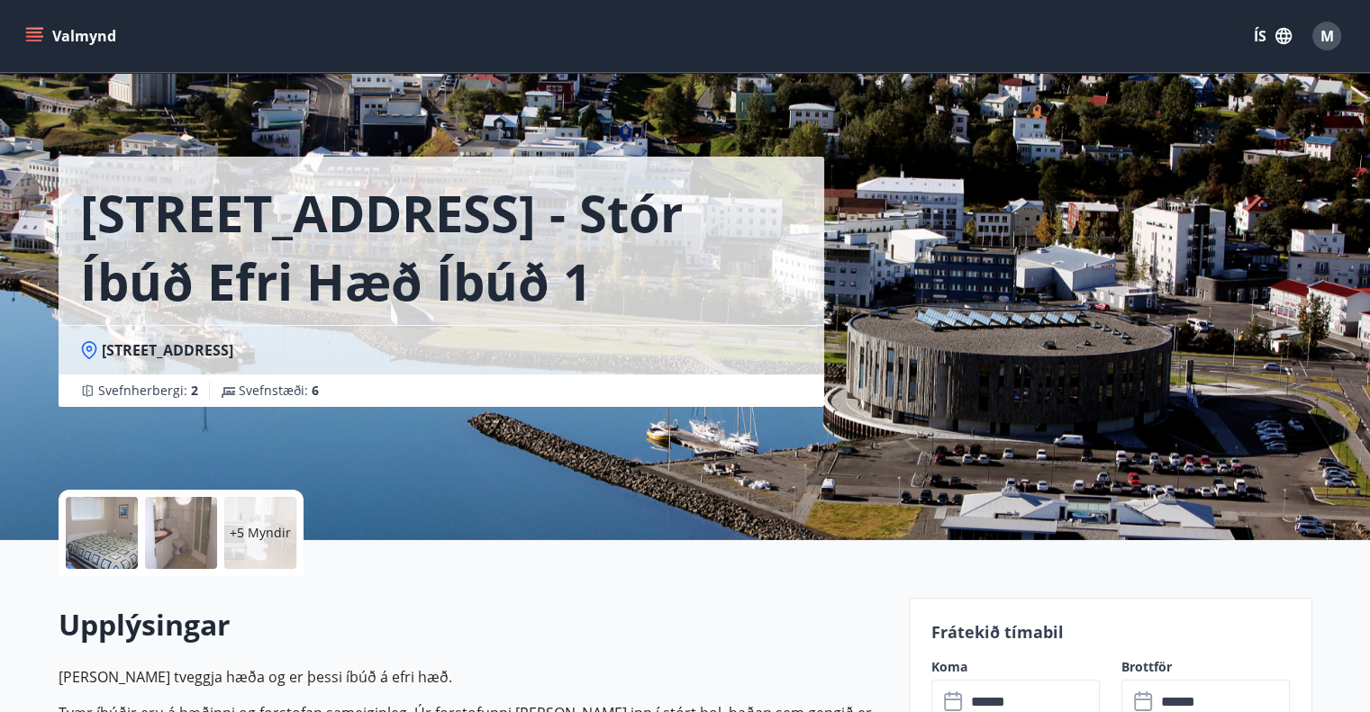
click at [119, 543] on div at bounding box center [102, 533] width 72 height 72
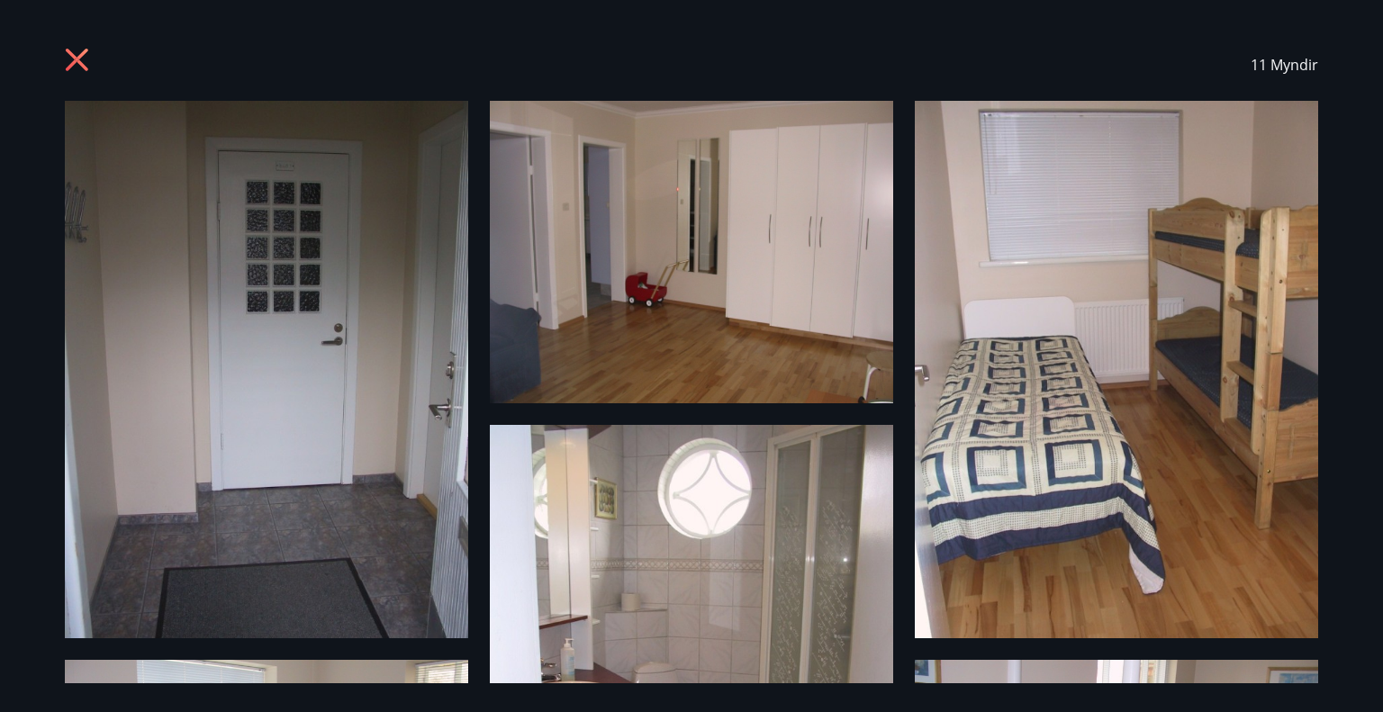
click at [80, 69] on icon at bounding box center [79, 62] width 29 height 29
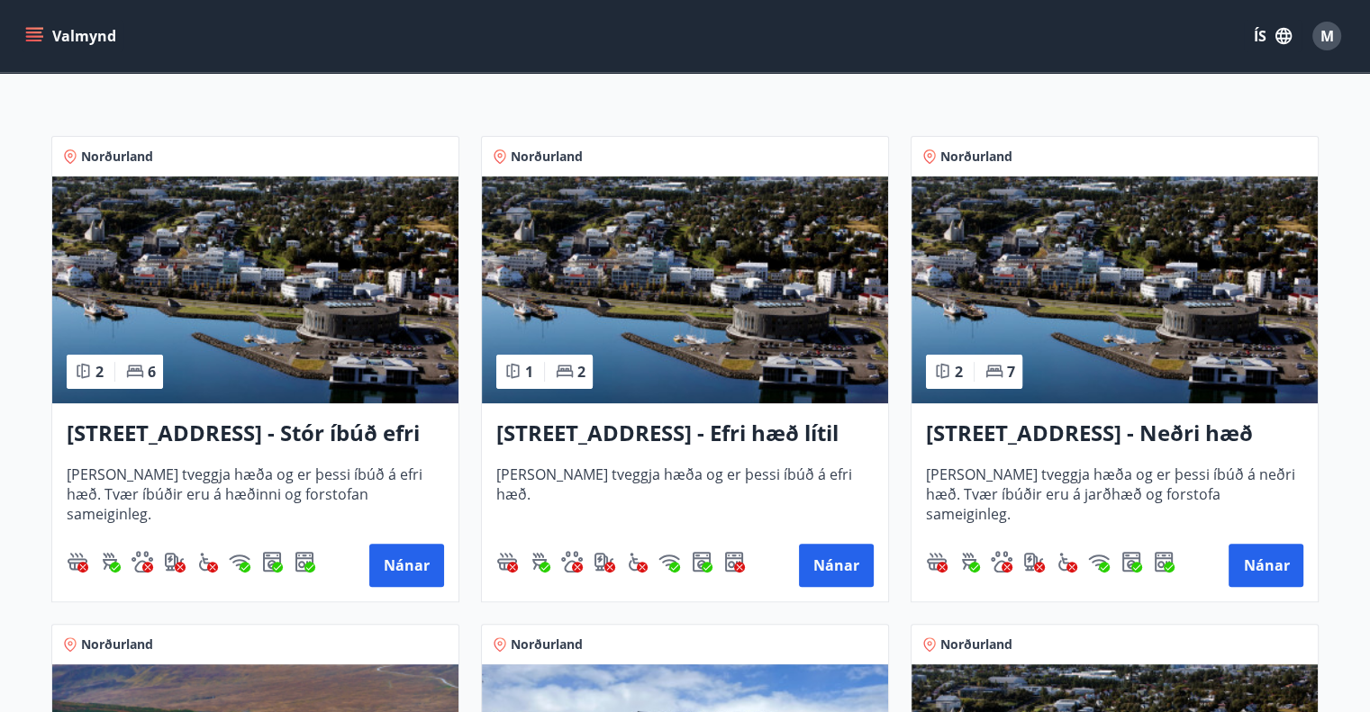
scroll to position [360, 0]
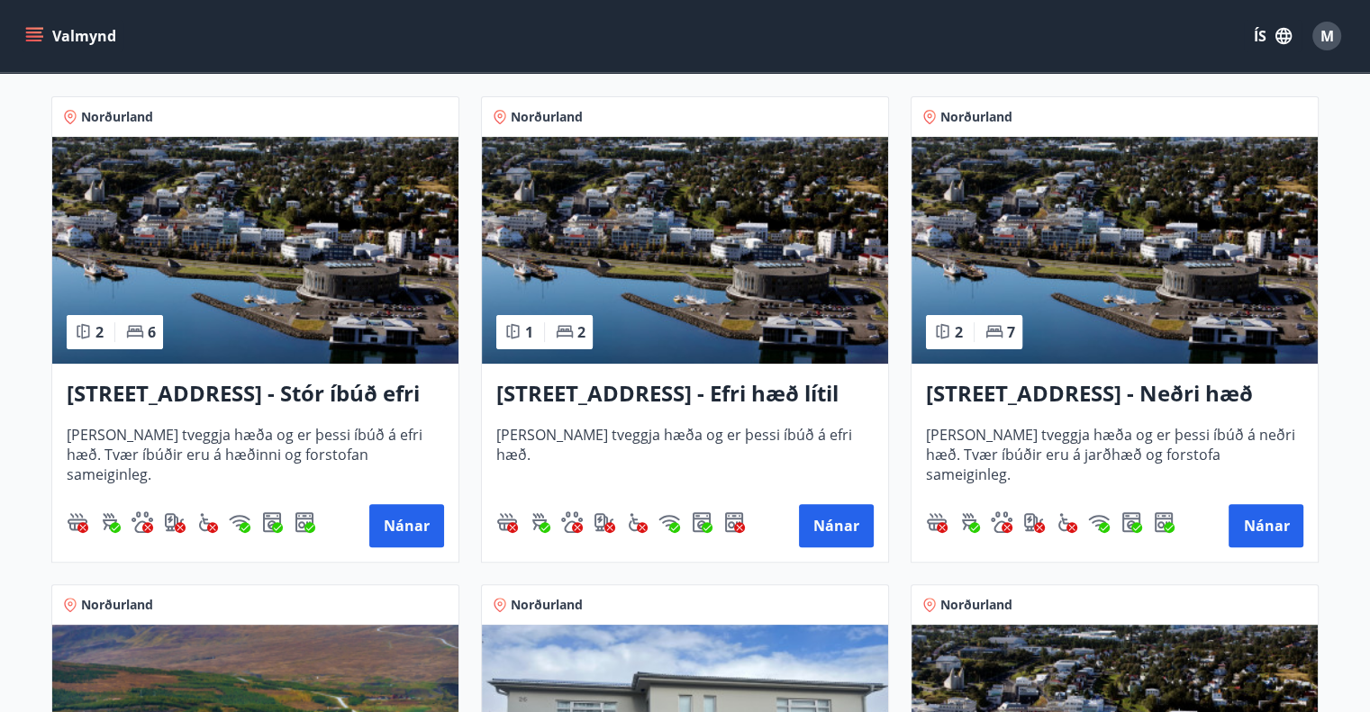
click at [1009, 393] on h3 "[STREET_ADDRESS] - Neðri hæð íbúð 3" at bounding box center [1114, 394] width 377 height 32
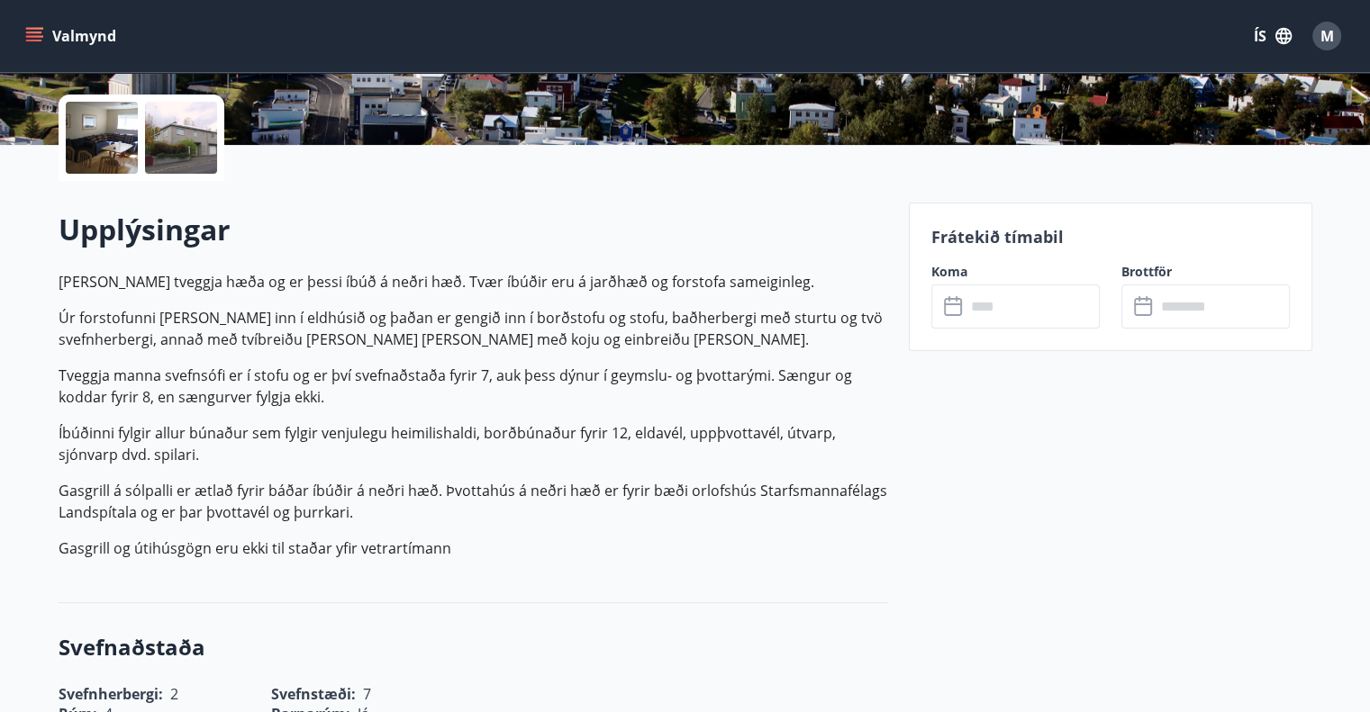
scroll to position [450, 0]
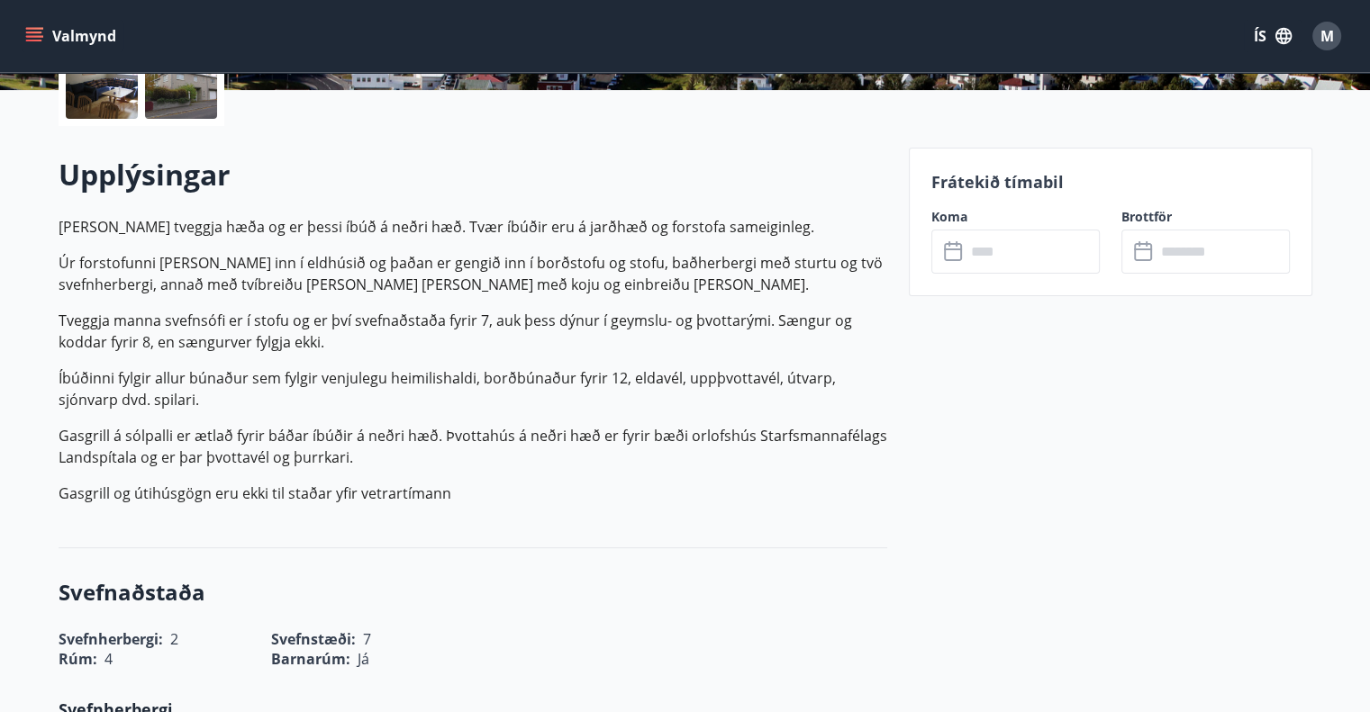
click at [120, 100] on div at bounding box center [102, 83] width 72 height 72
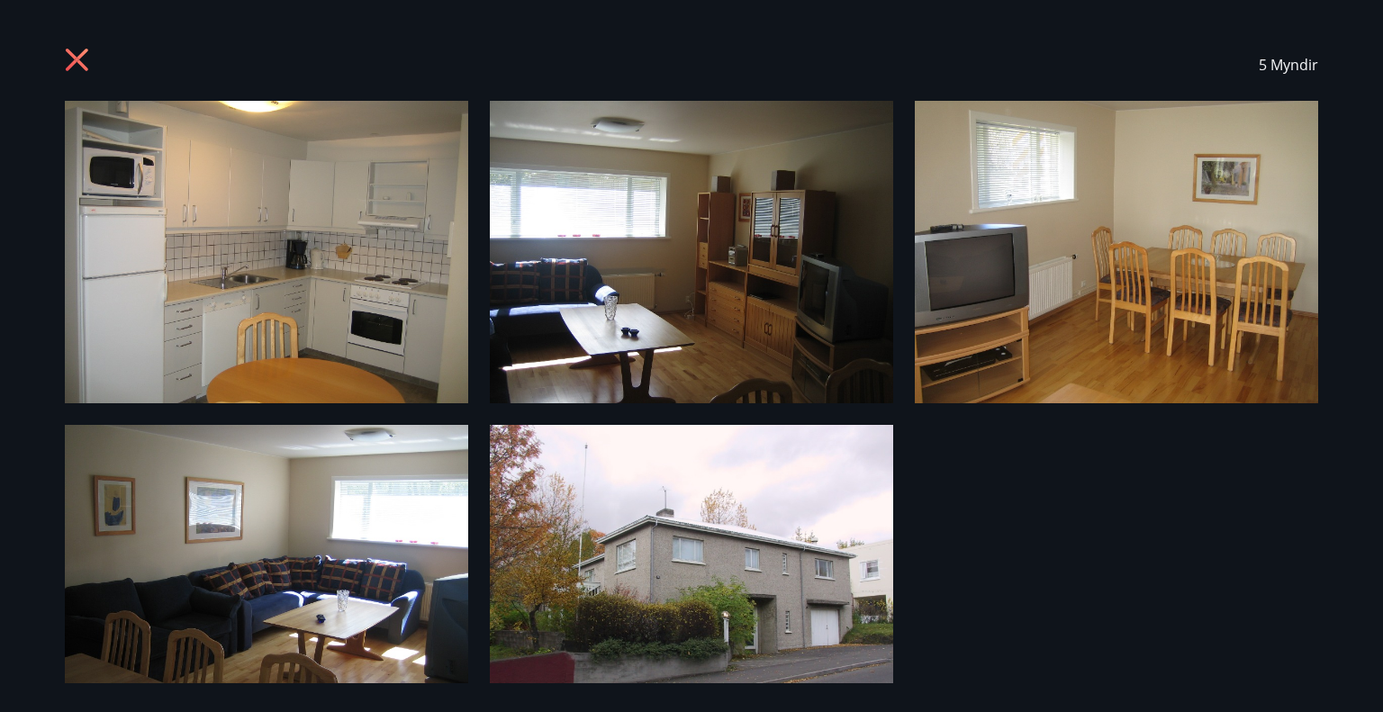
click at [88, 53] on icon at bounding box center [79, 62] width 29 height 29
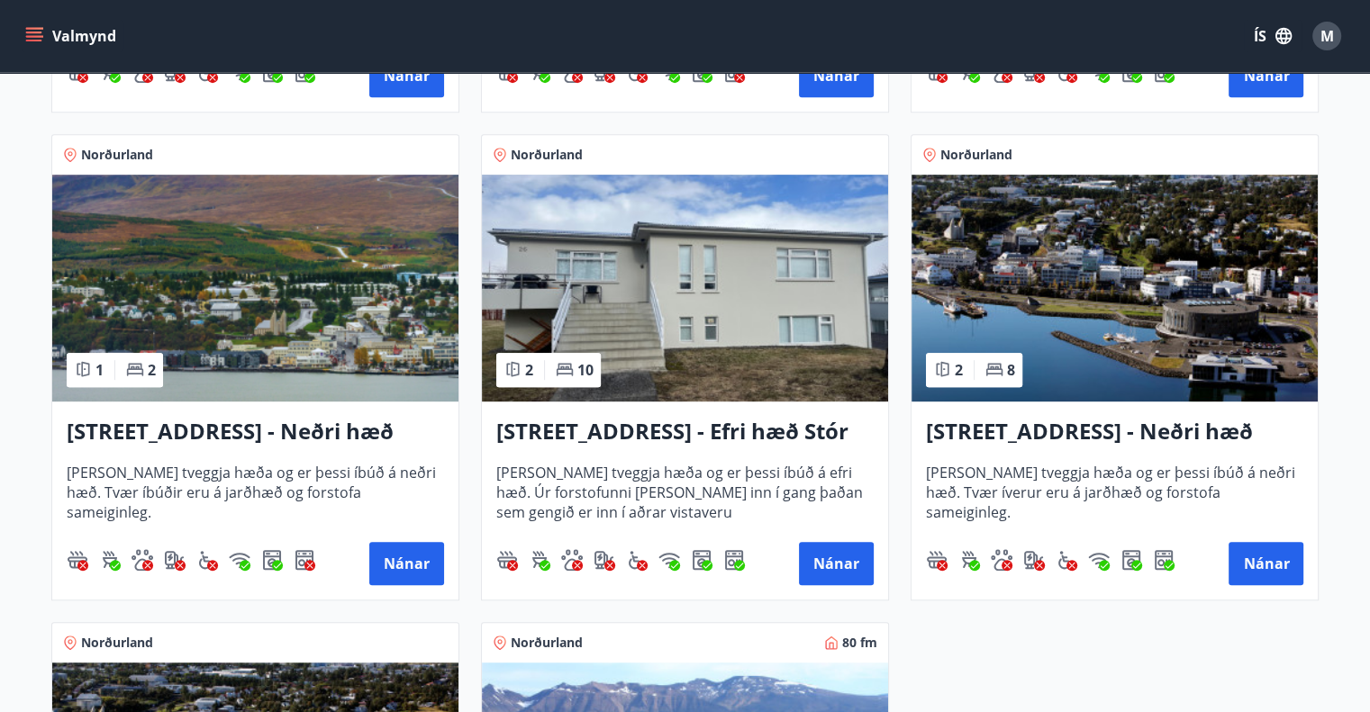
scroll to position [901, 0]
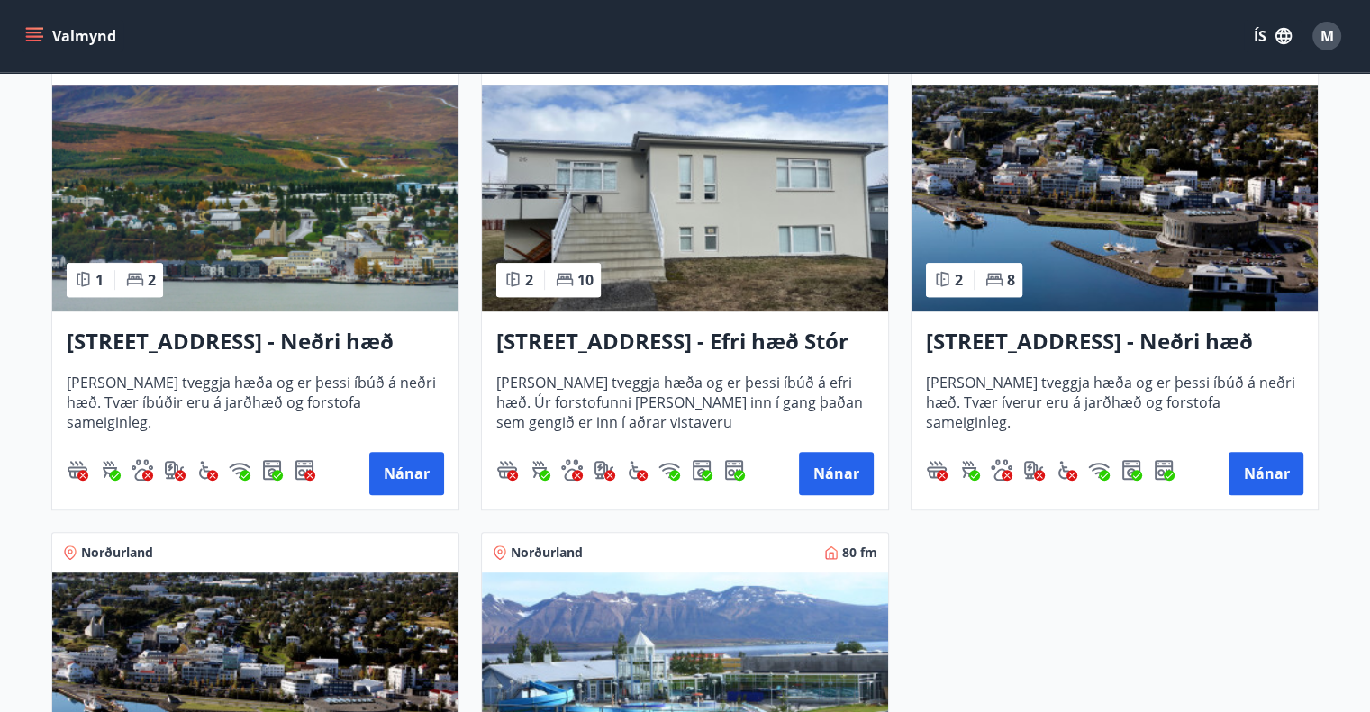
click at [794, 340] on h3 "[STREET_ADDRESS] - Efri hæð Stór íbúð 1" at bounding box center [684, 342] width 377 height 32
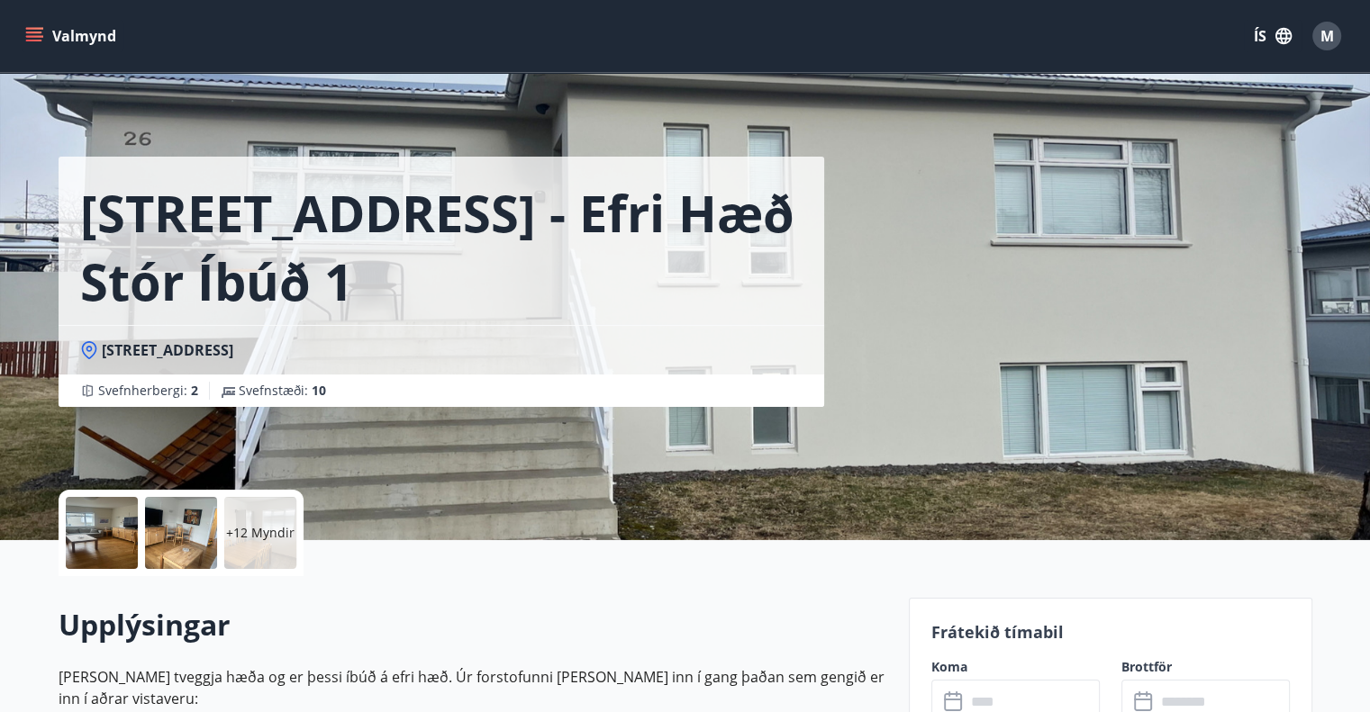
click at [101, 522] on div at bounding box center [102, 533] width 72 height 72
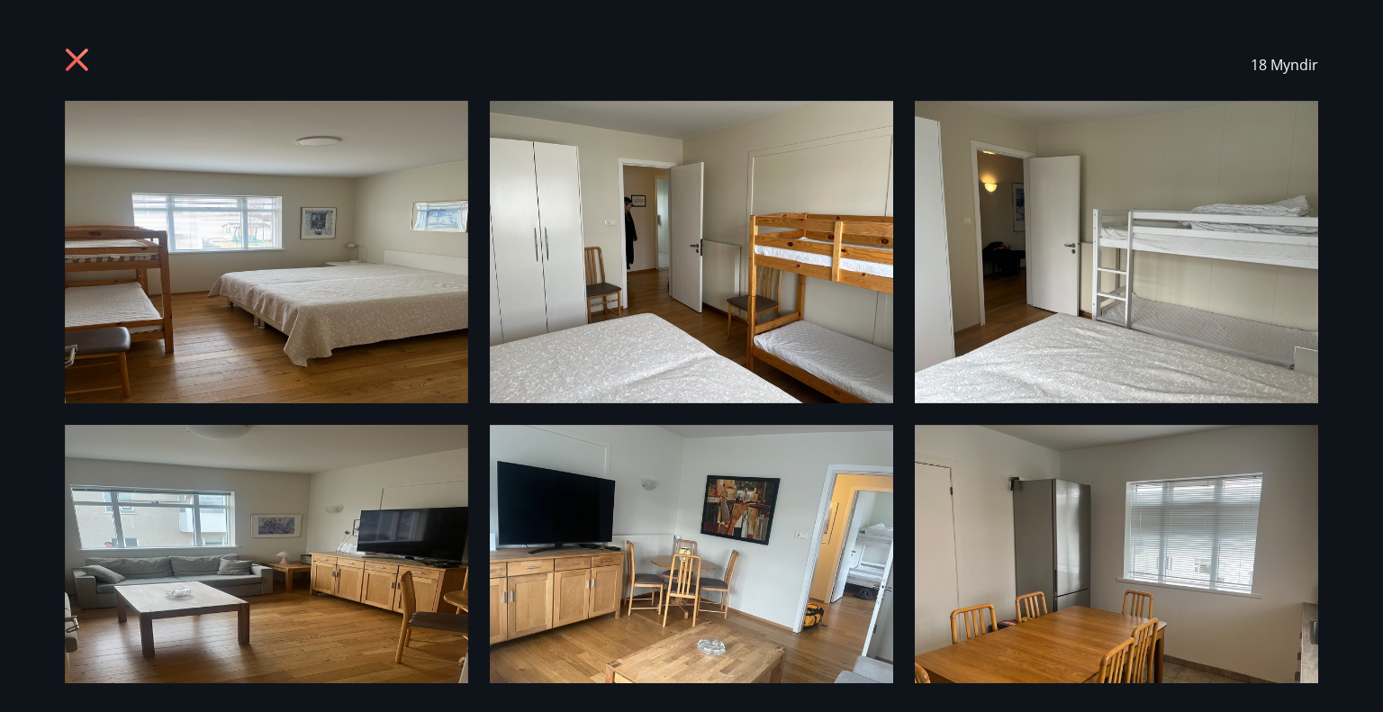
click at [71, 54] on icon at bounding box center [77, 60] width 23 height 23
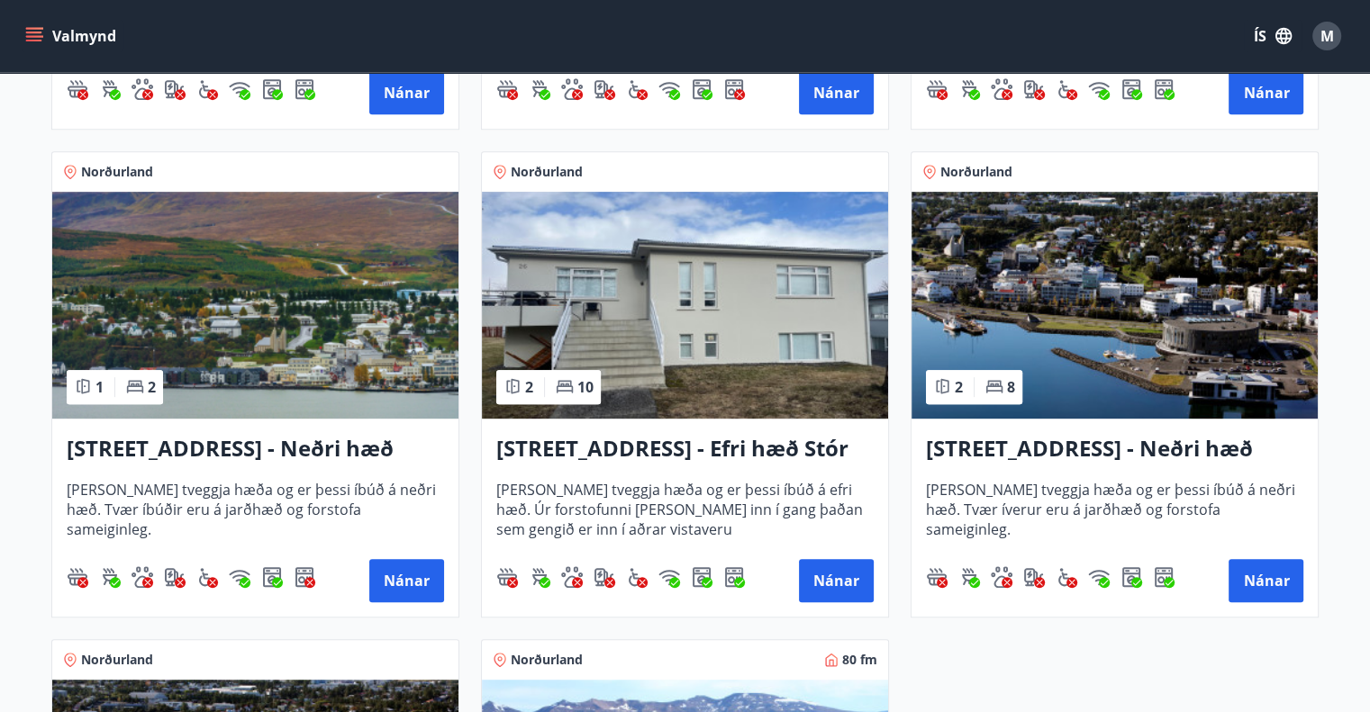
scroll to position [901, 0]
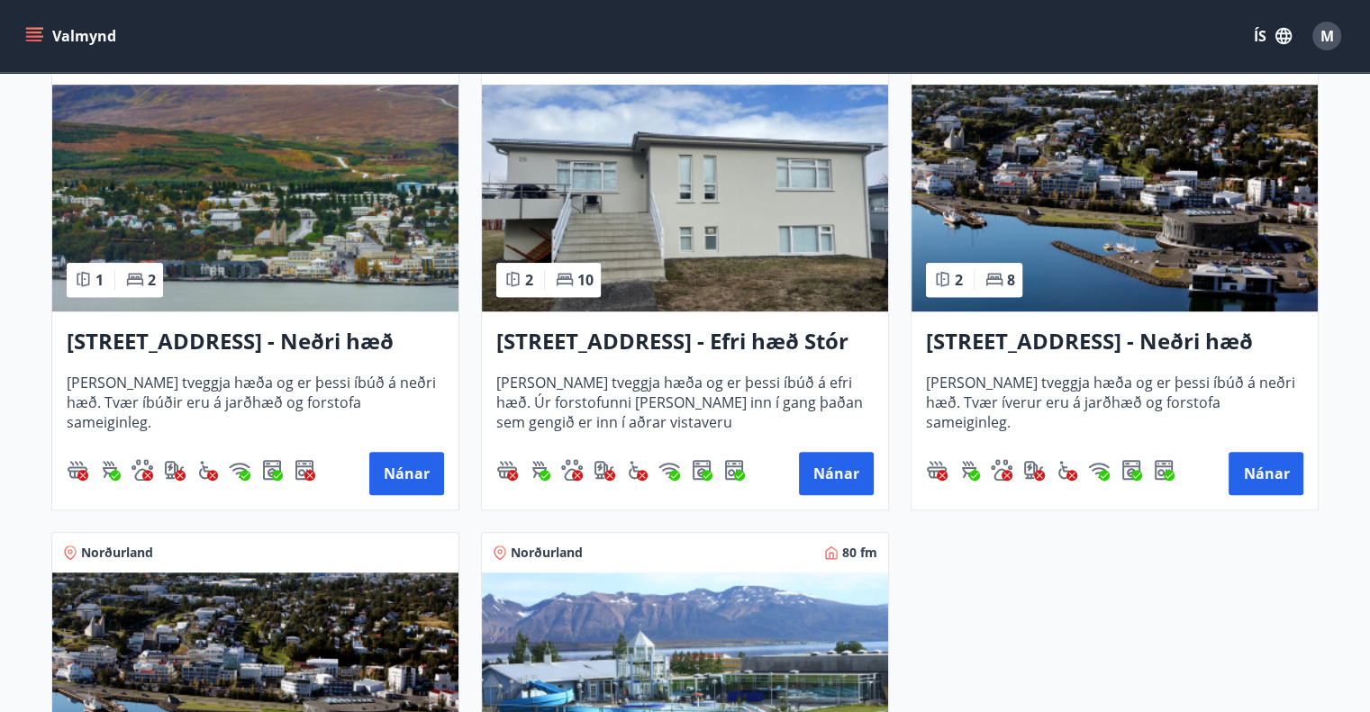
click at [1009, 340] on h3 "[STREET_ADDRESS] - Neðri hæð íbúð 2" at bounding box center [1114, 342] width 377 height 32
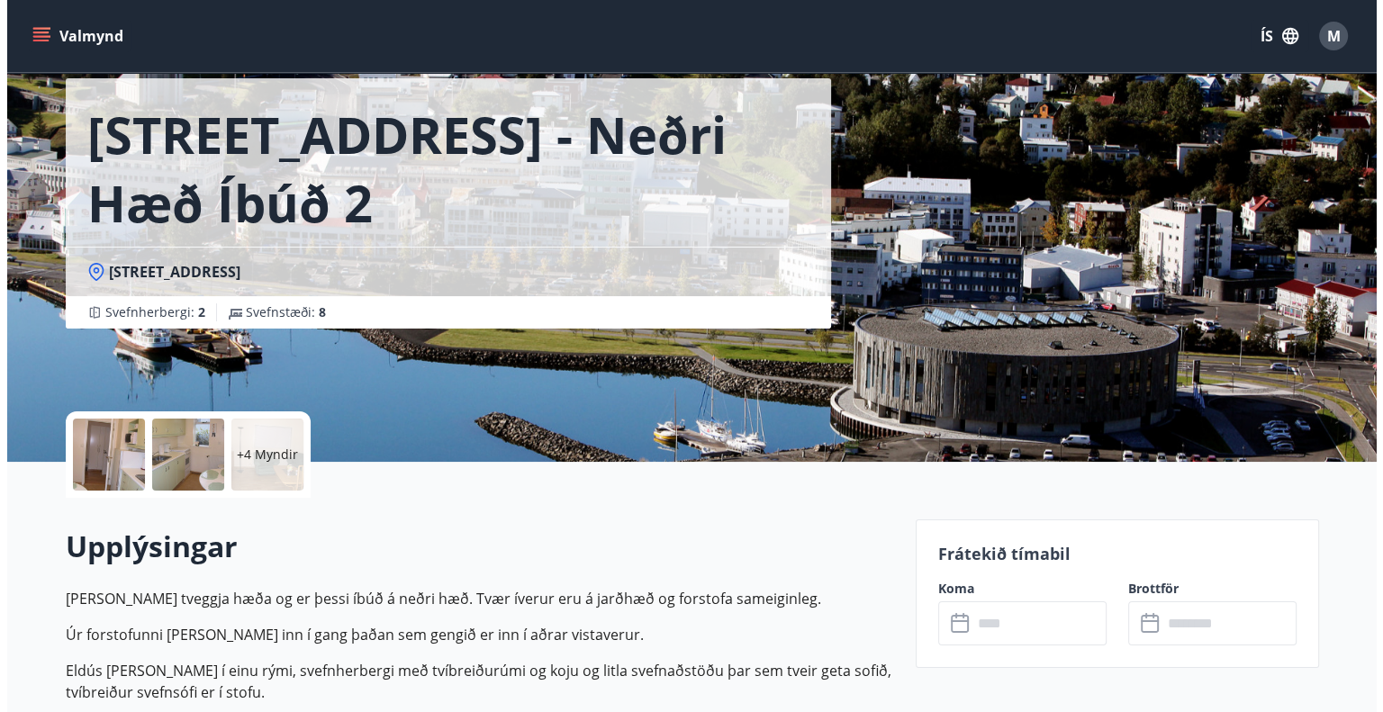
scroll to position [270, 0]
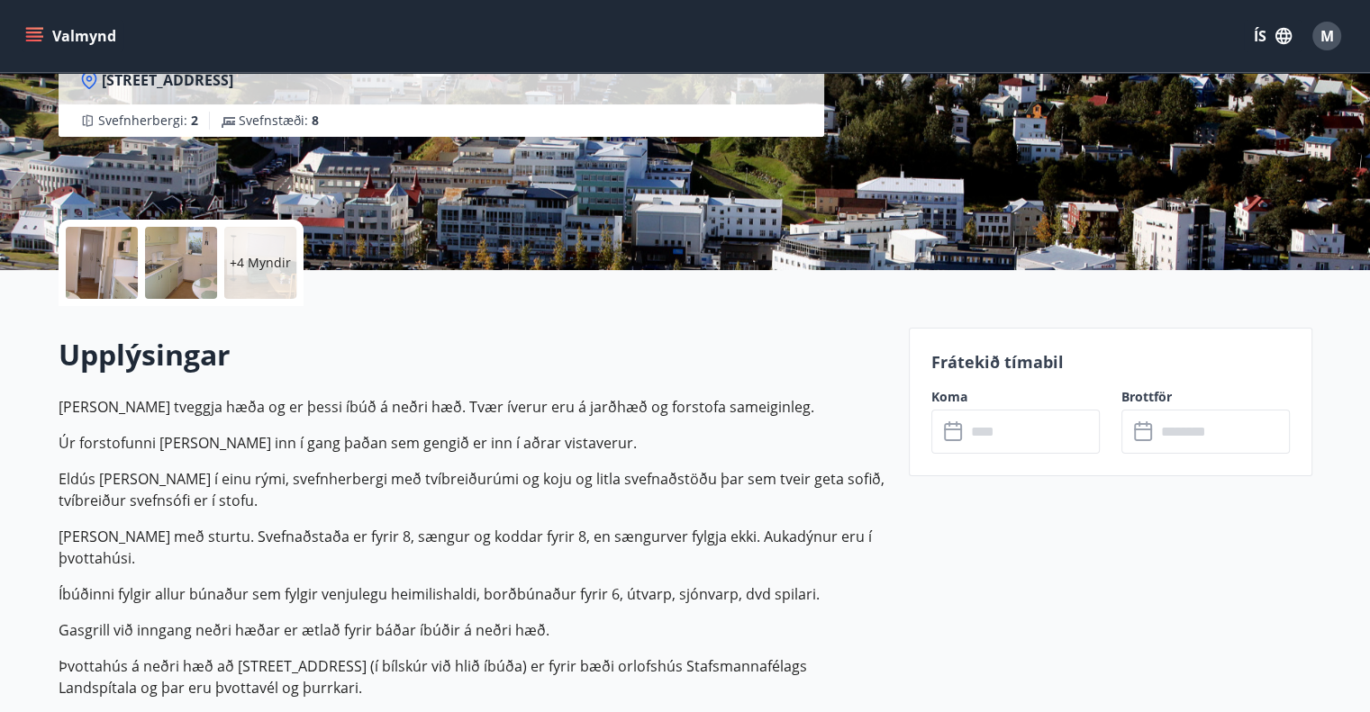
click at [129, 268] on div at bounding box center [102, 263] width 72 height 72
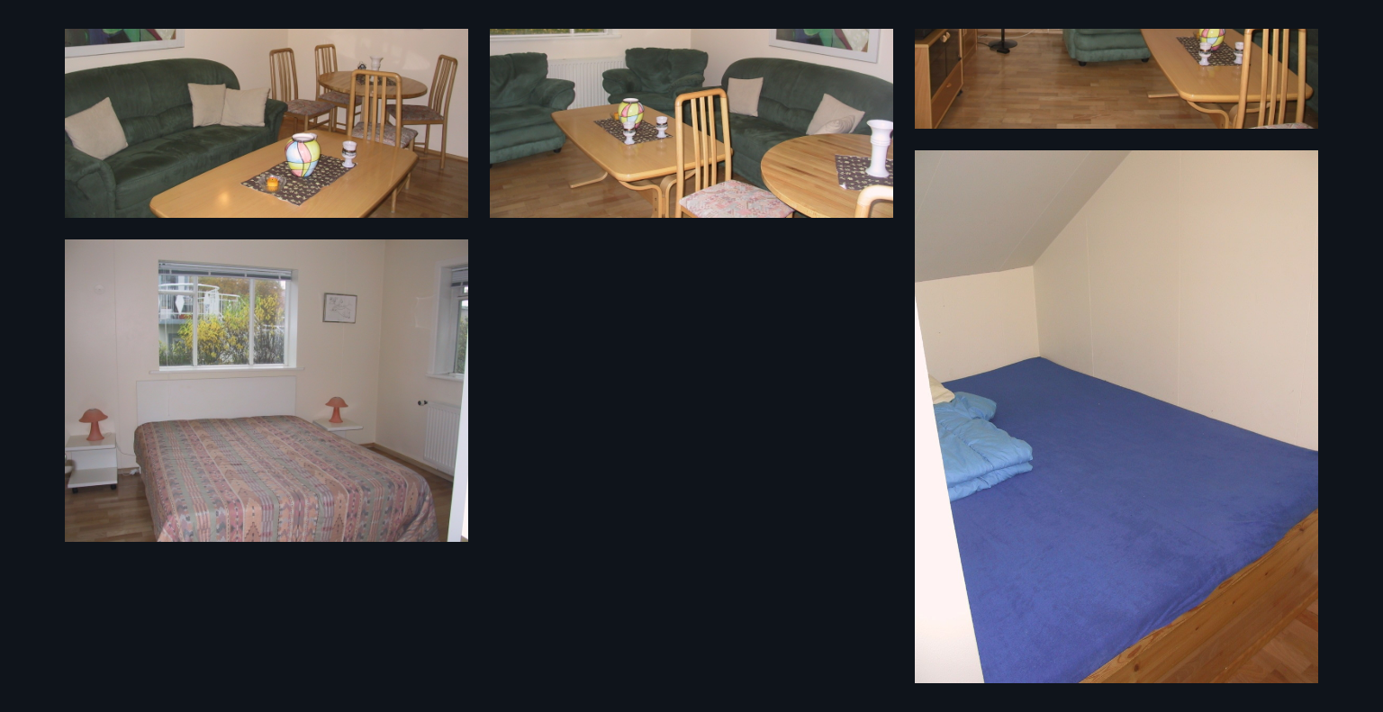
scroll to position [844, 0]
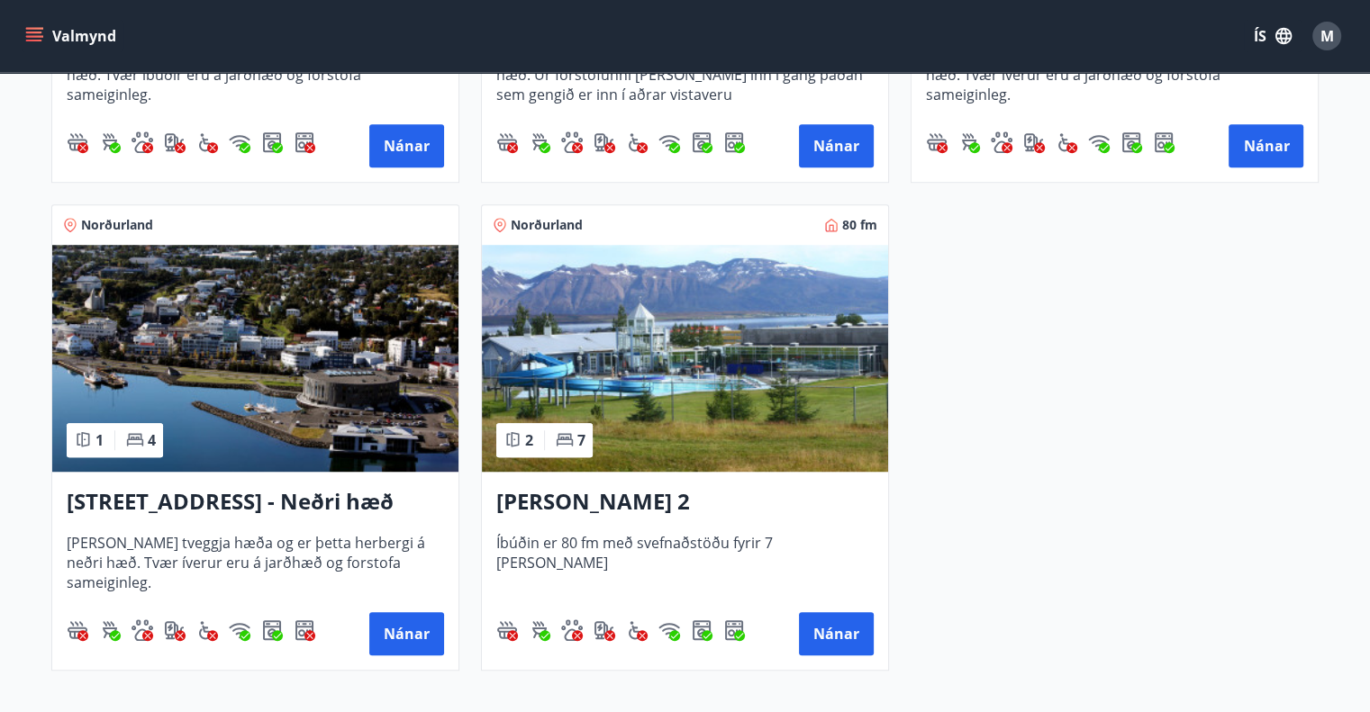
scroll to position [1261, 0]
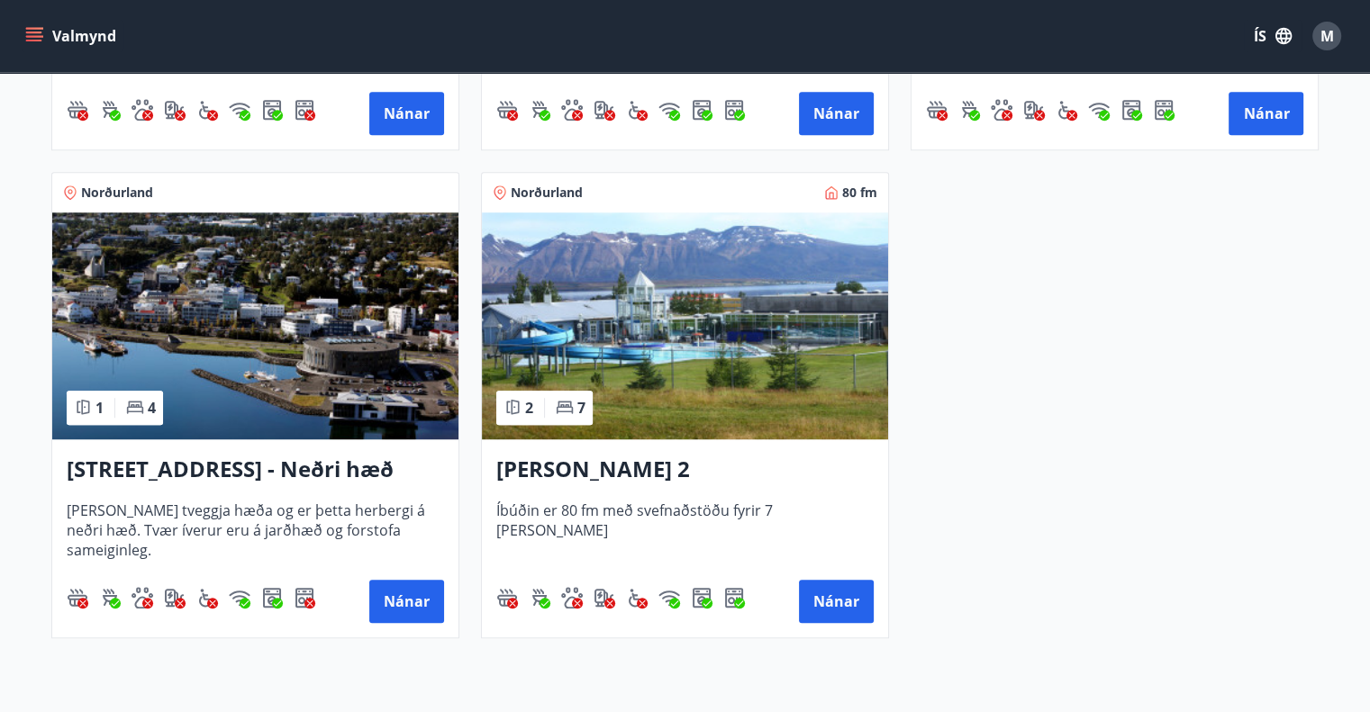
click at [274, 470] on h3 "[STREET_ADDRESS] - Neðri hæð íbúð 3" at bounding box center [255, 470] width 377 height 32
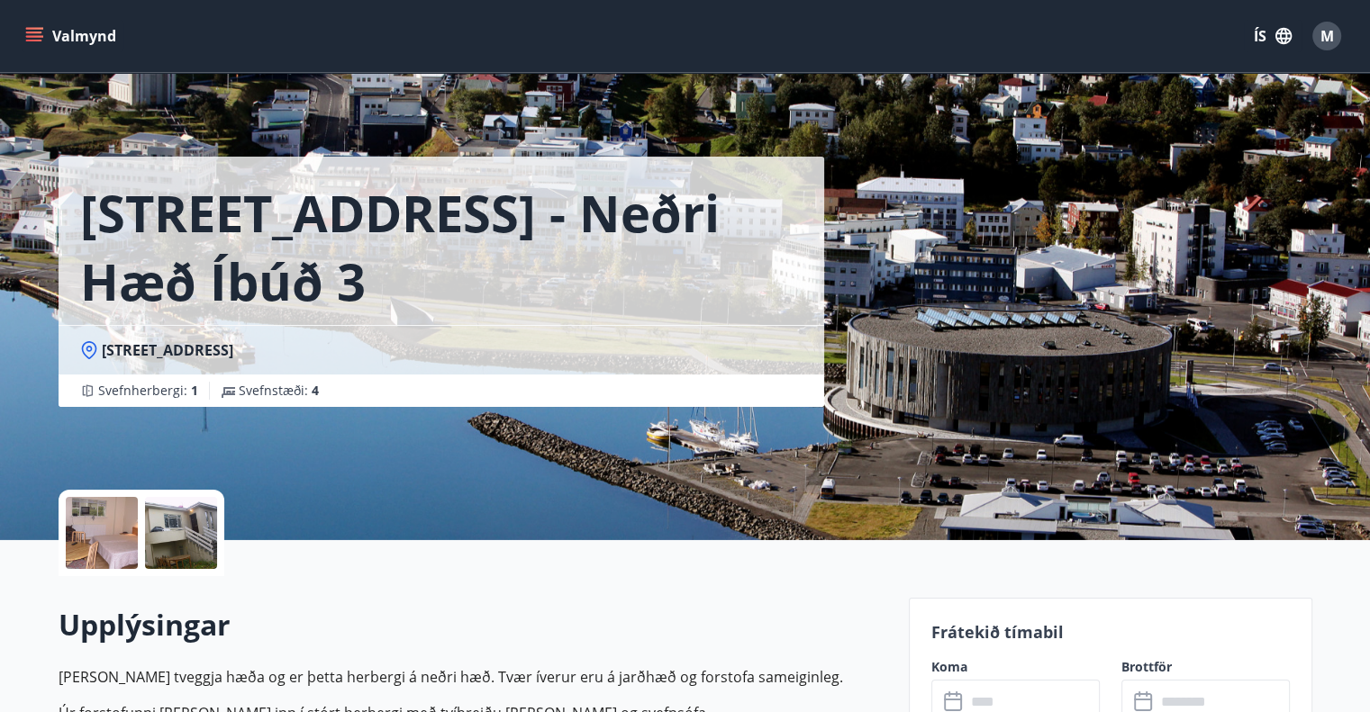
click at [86, 524] on div at bounding box center [102, 533] width 72 height 72
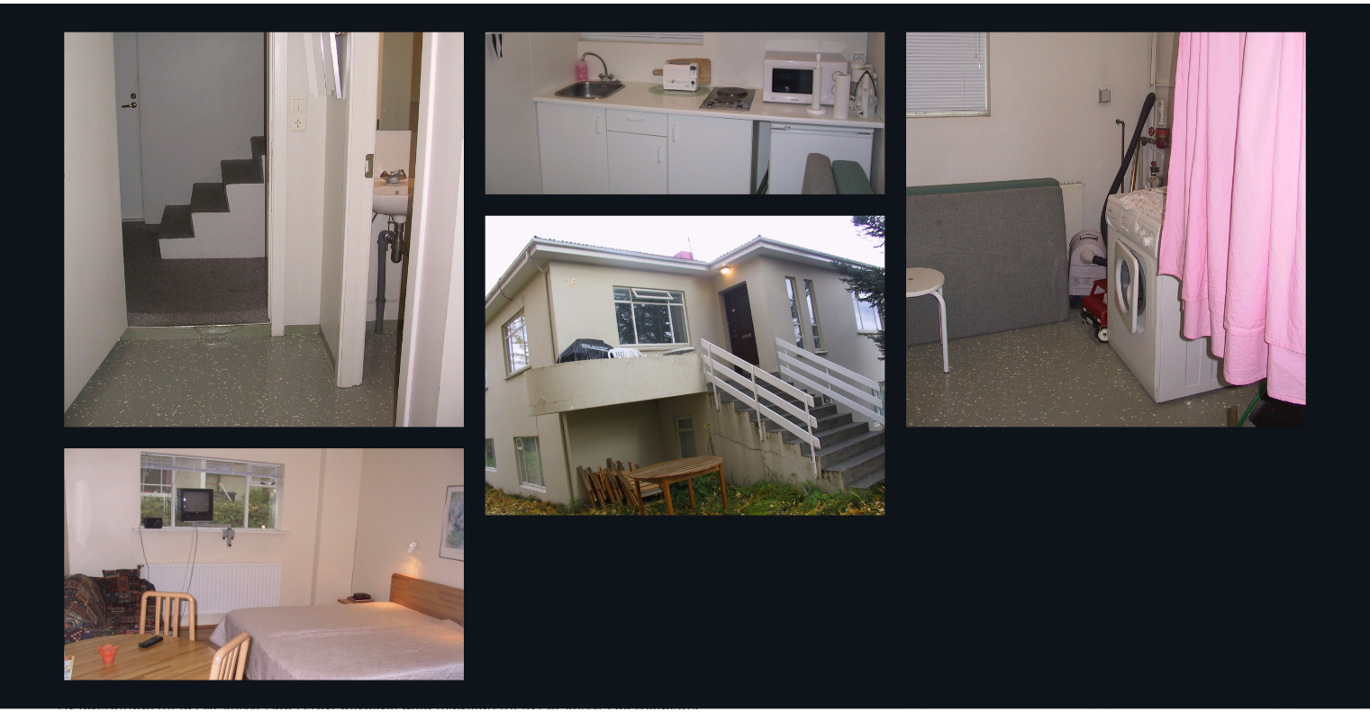
scroll to position [285, 0]
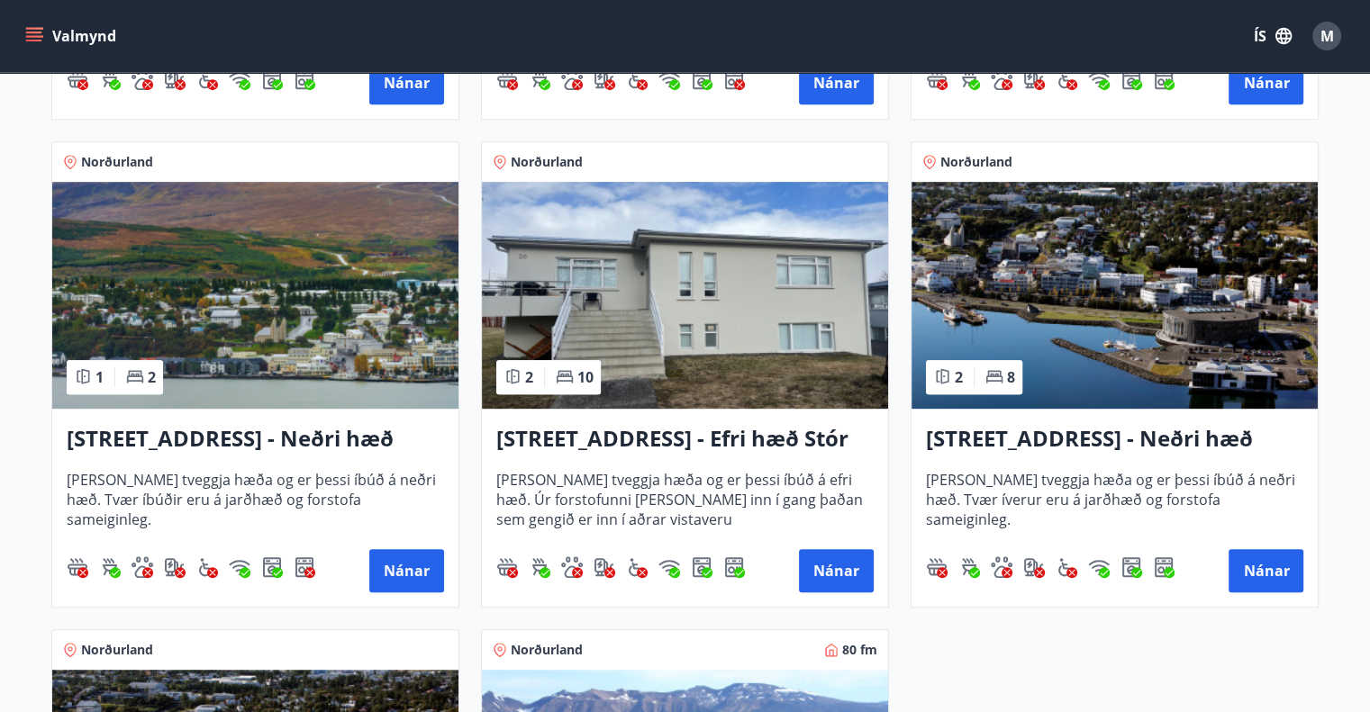
scroll to position [811, 0]
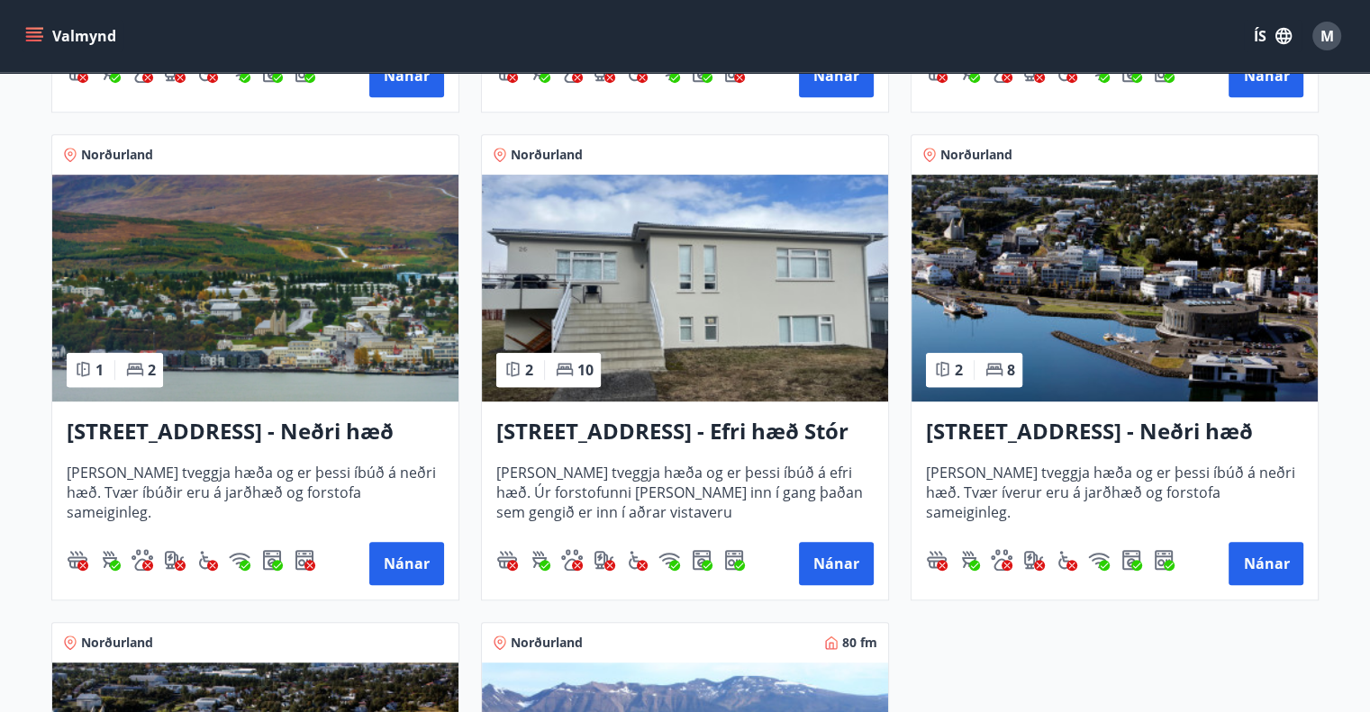
click at [567, 431] on h3 "[STREET_ADDRESS] - Efri hæð Stór íbúð 1" at bounding box center [684, 432] width 377 height 32
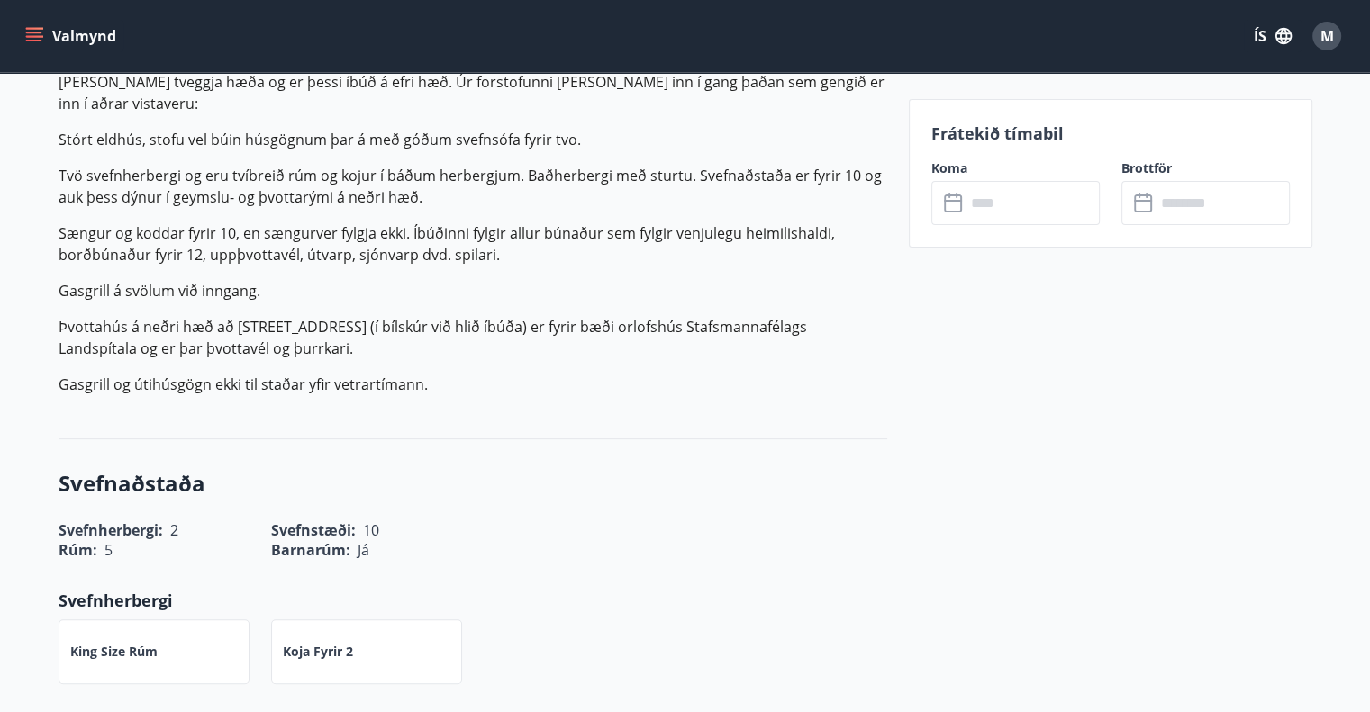
scroll to position [360, 0]
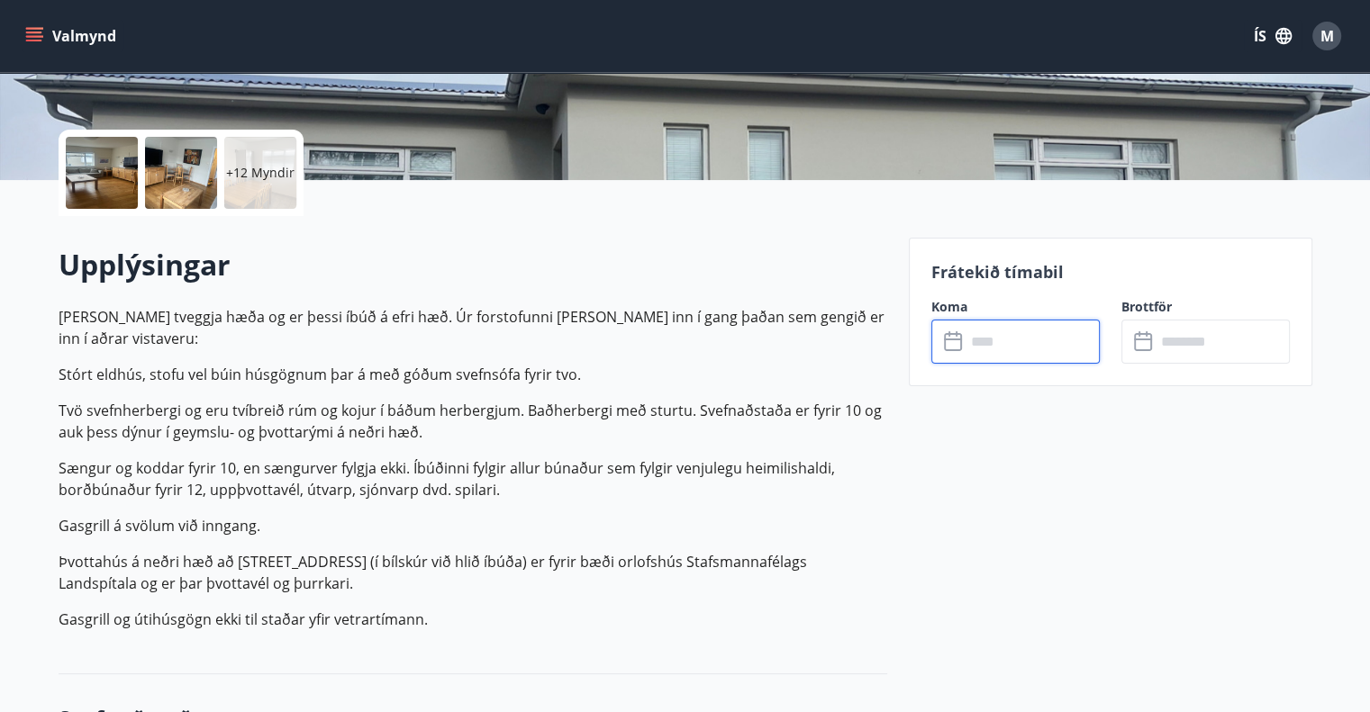
click at [1068, 331] on input "text" at bounding box center [1033, 342] width 134 height 44
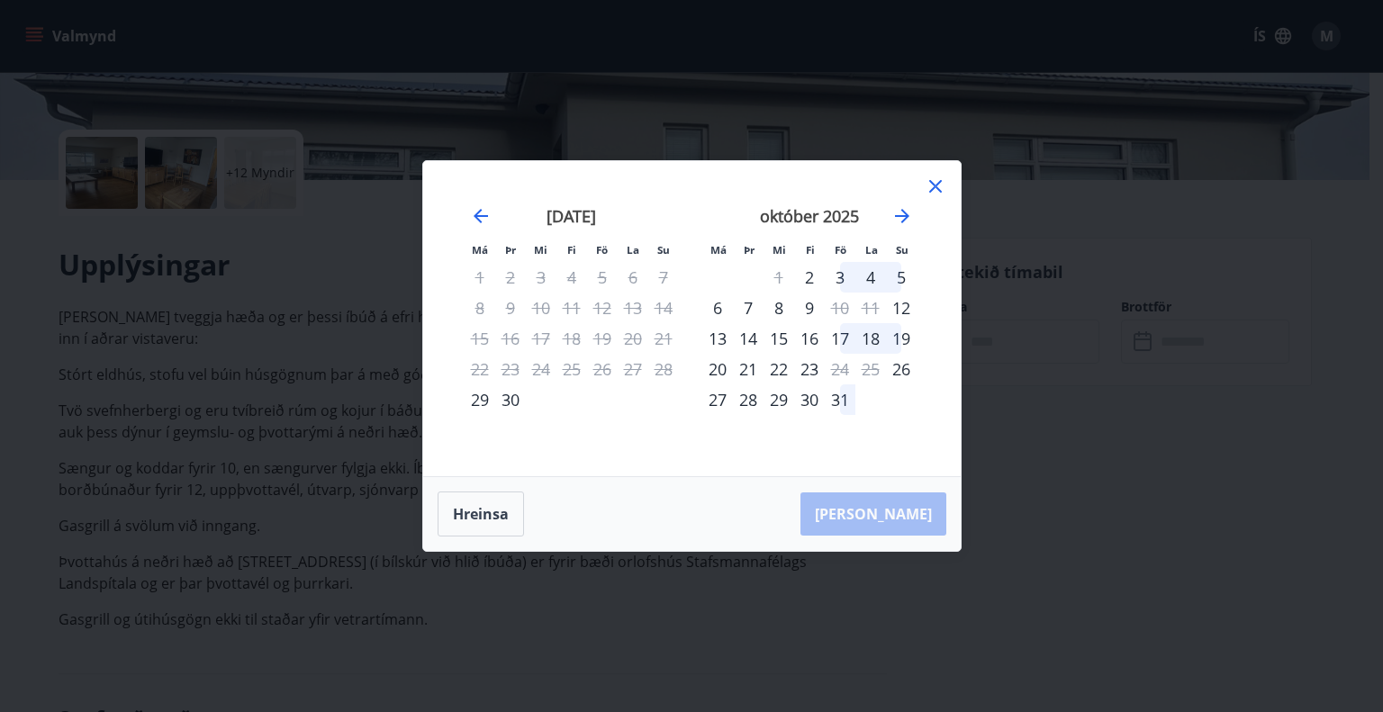
click at [842, 399] on div "31" at bounding box center [840, 400] width 31 height 31
click at [908, 215] on icon "Move forward to switch to the next month." at bounding box center [902, 216] width 14 height 14
click at [894, 277] on div "2" at bounding box center [901, 277] width 31 height 31
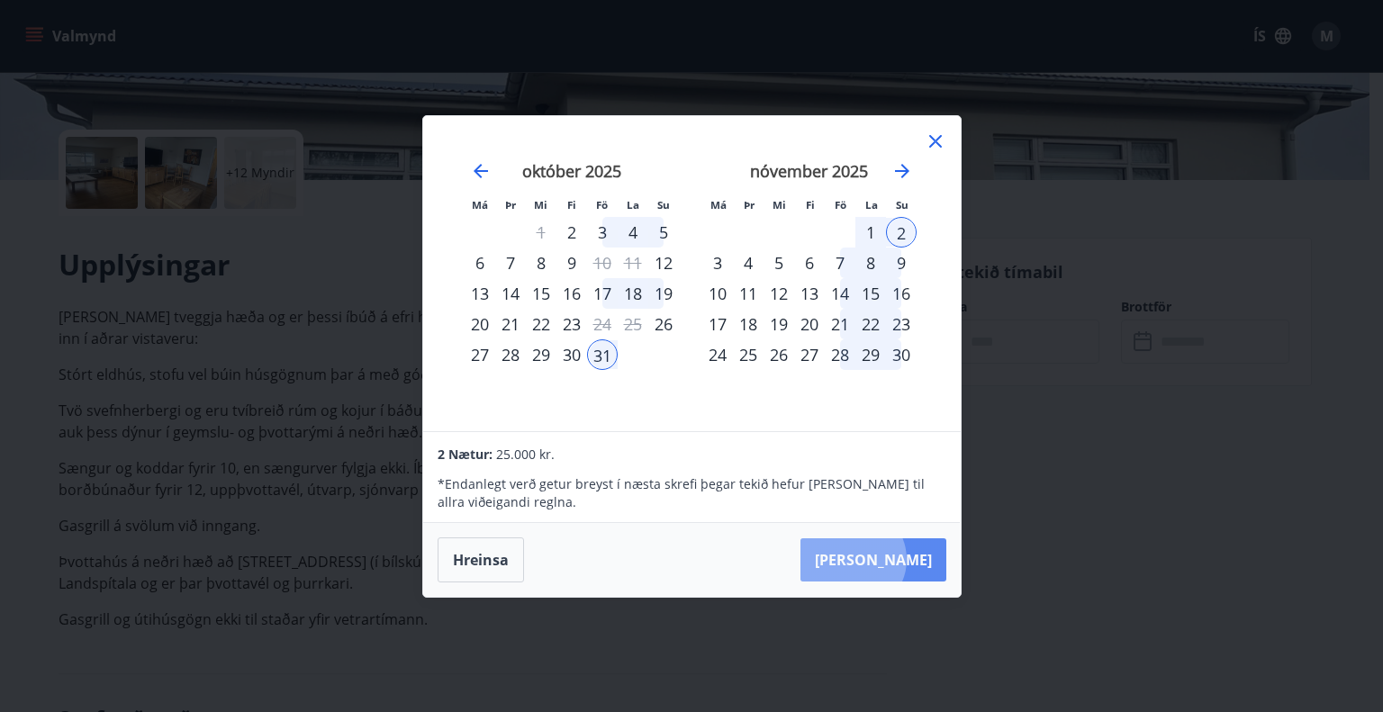
click at [908, 560] on button "[PERSON_NAME]" at bounding box center [874, 560] width 146 height 43
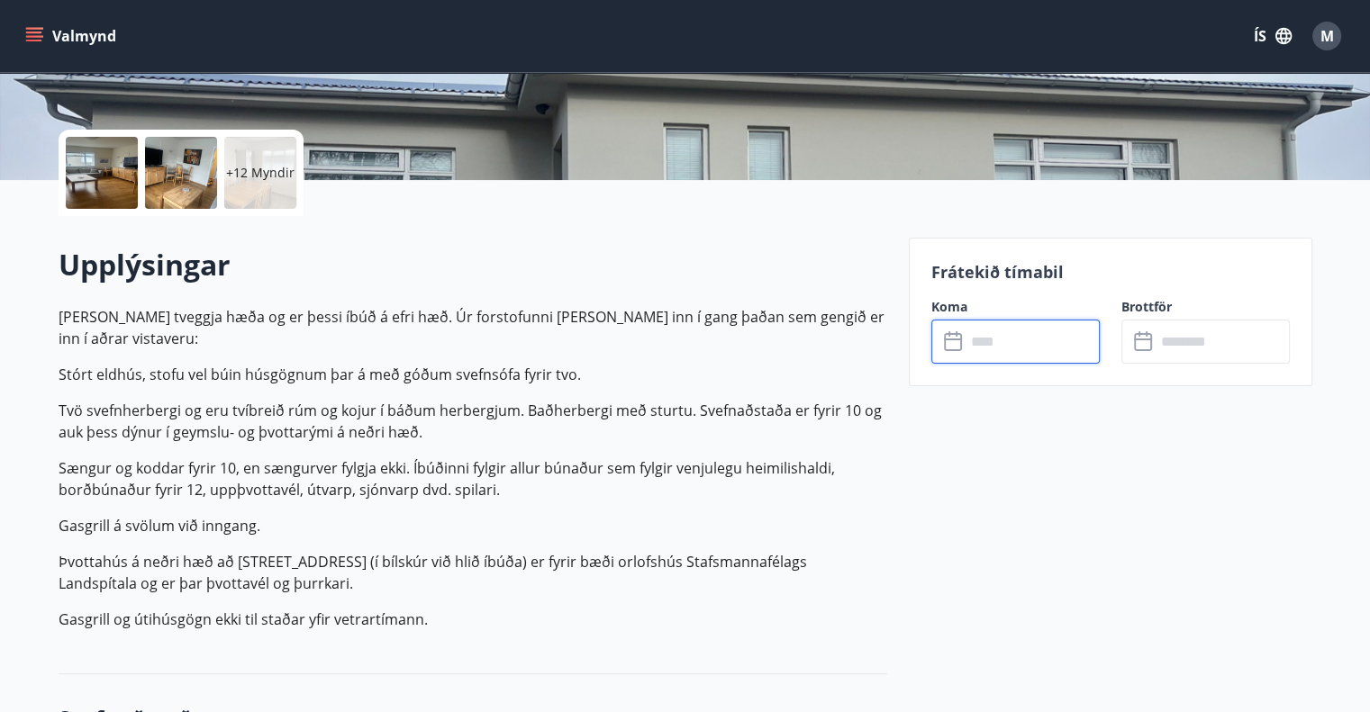
type input "******"
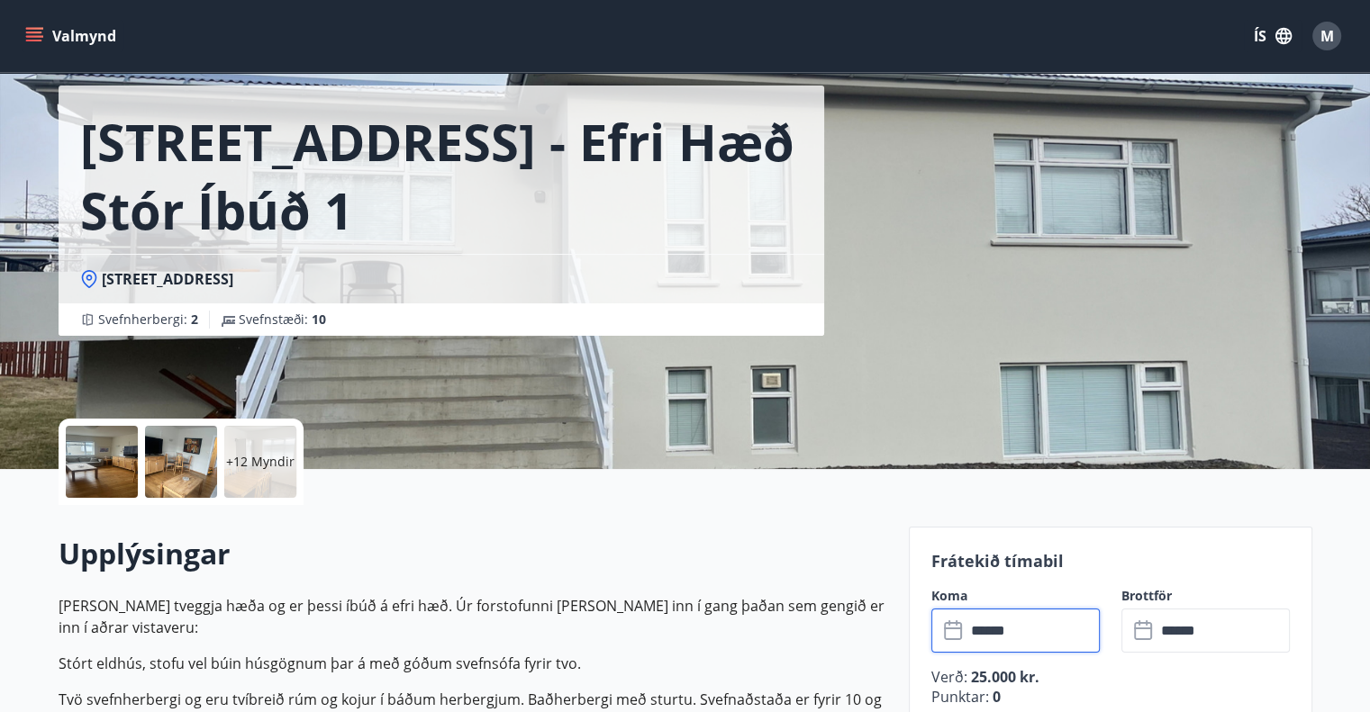
scroll to position [0, 0]
